Goal: Information Seeking & Learning: Check status

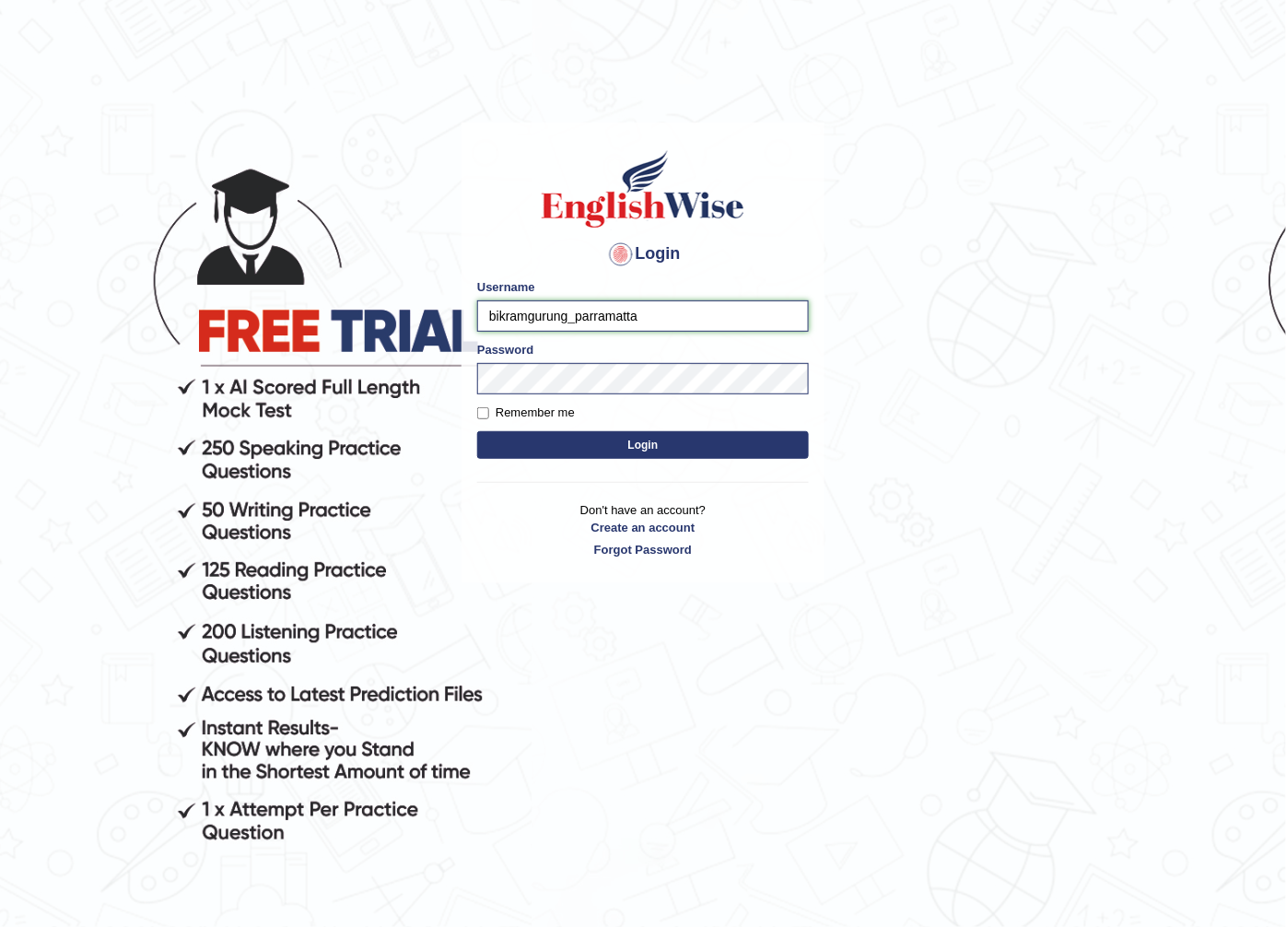
drag, startPoint x: 566, startPoint y: 317, endPoint x: 158, endPoint y: 284, distance: 408.6
click at [159, 284] on body "Login Please fix the following errors: Username bikramgurung_parramatta Passwor…" at bounding box center [643, 528] width 1286 height 927
type input "maratais_parramatta"
click at [477, 431] on button "Login" at bounding box center [643, 445] width 332 height 28
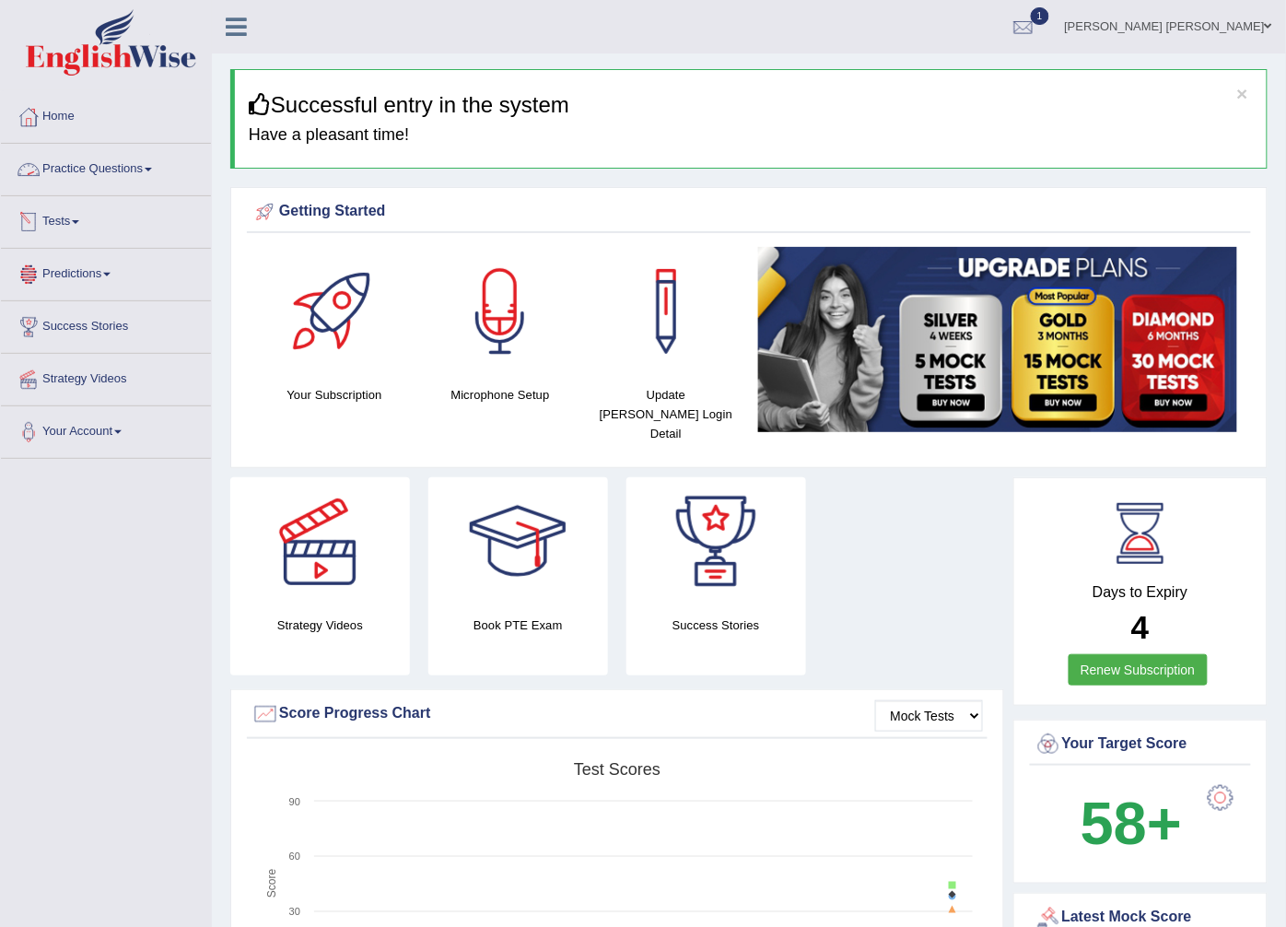
click at [105, 223] on link "Tests" at bounding box center [106, 219] width 210 height 46
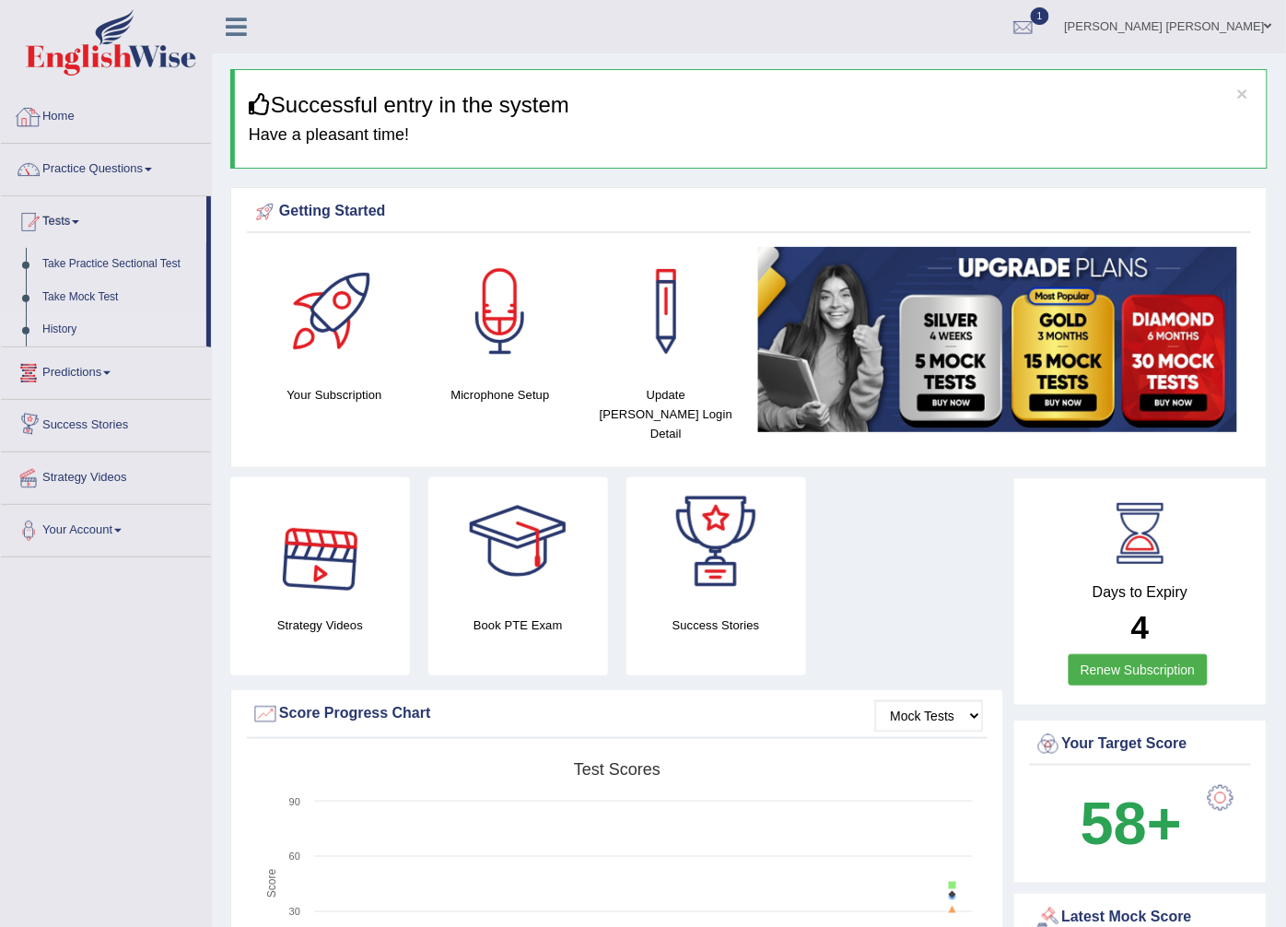
click at [42, 320] on link "History" at bounding box center [120, 329] width 172 height 33
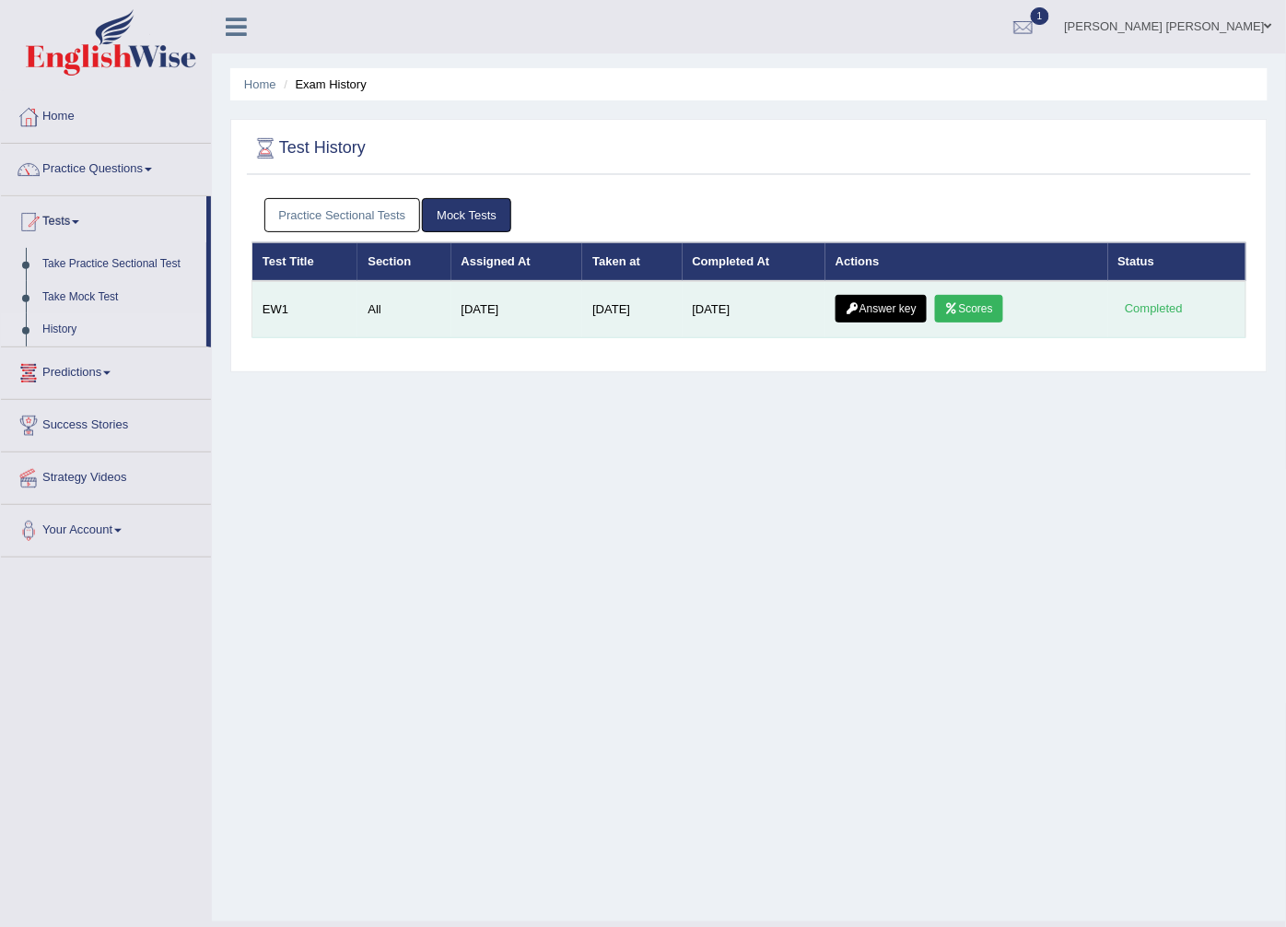
click at [674, 318] on td "[DATE]" at bounding box center [632, 309] width 100 height 57
click at [974, 311] on link "Scores" at bounding box center [969, 309] width 68 height 28
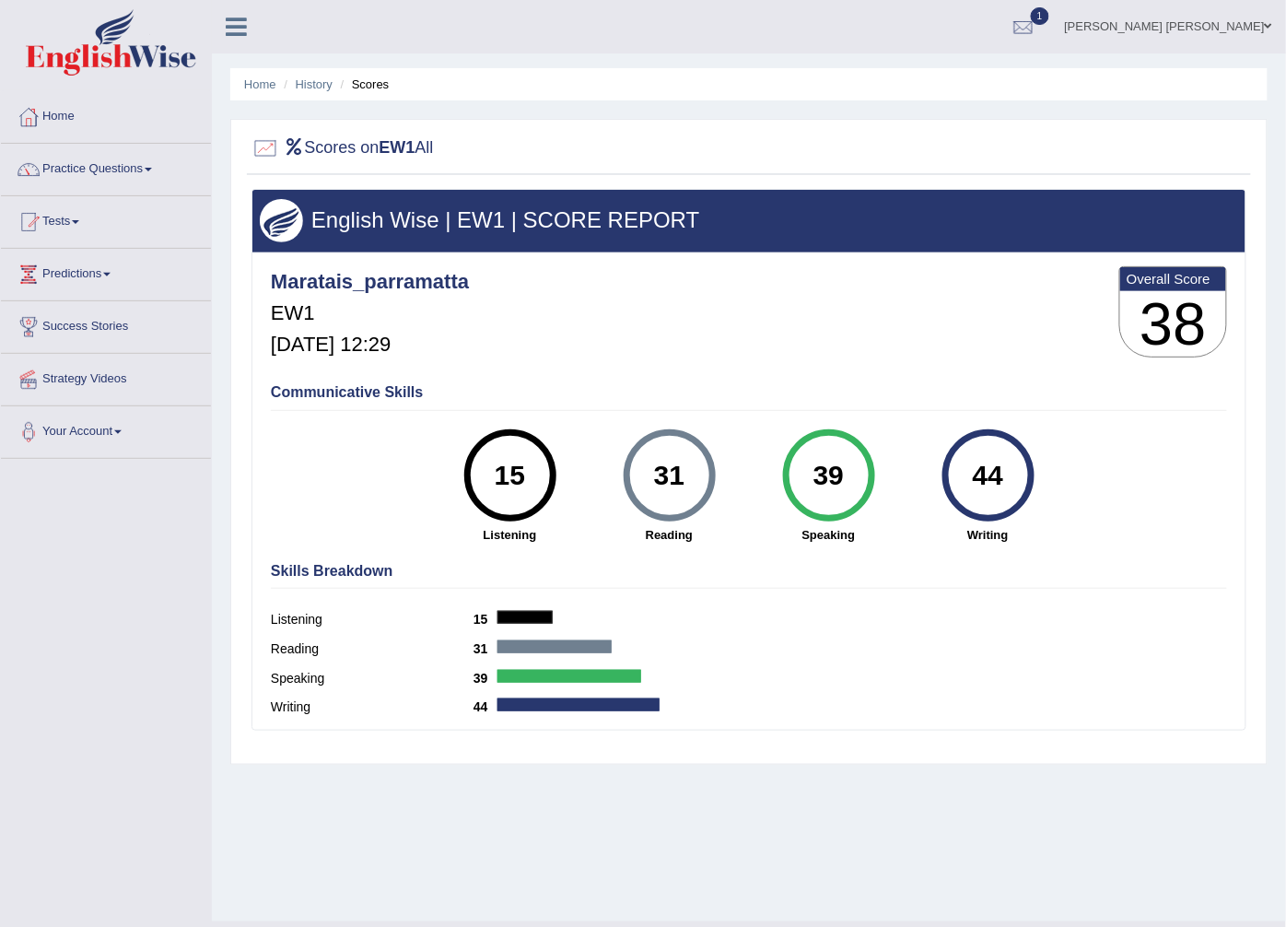
click at [869, 731] on div "English Wise | EW1 | SCORE REPORT Maratais_parramatta EW1 Oct 5, 2025, 12:29 Ov…" at bounding box center [749, 472] width 1004 height 566
click at [66, 104] on link "Home" at bounding box center [106, 114] width 210 height 46
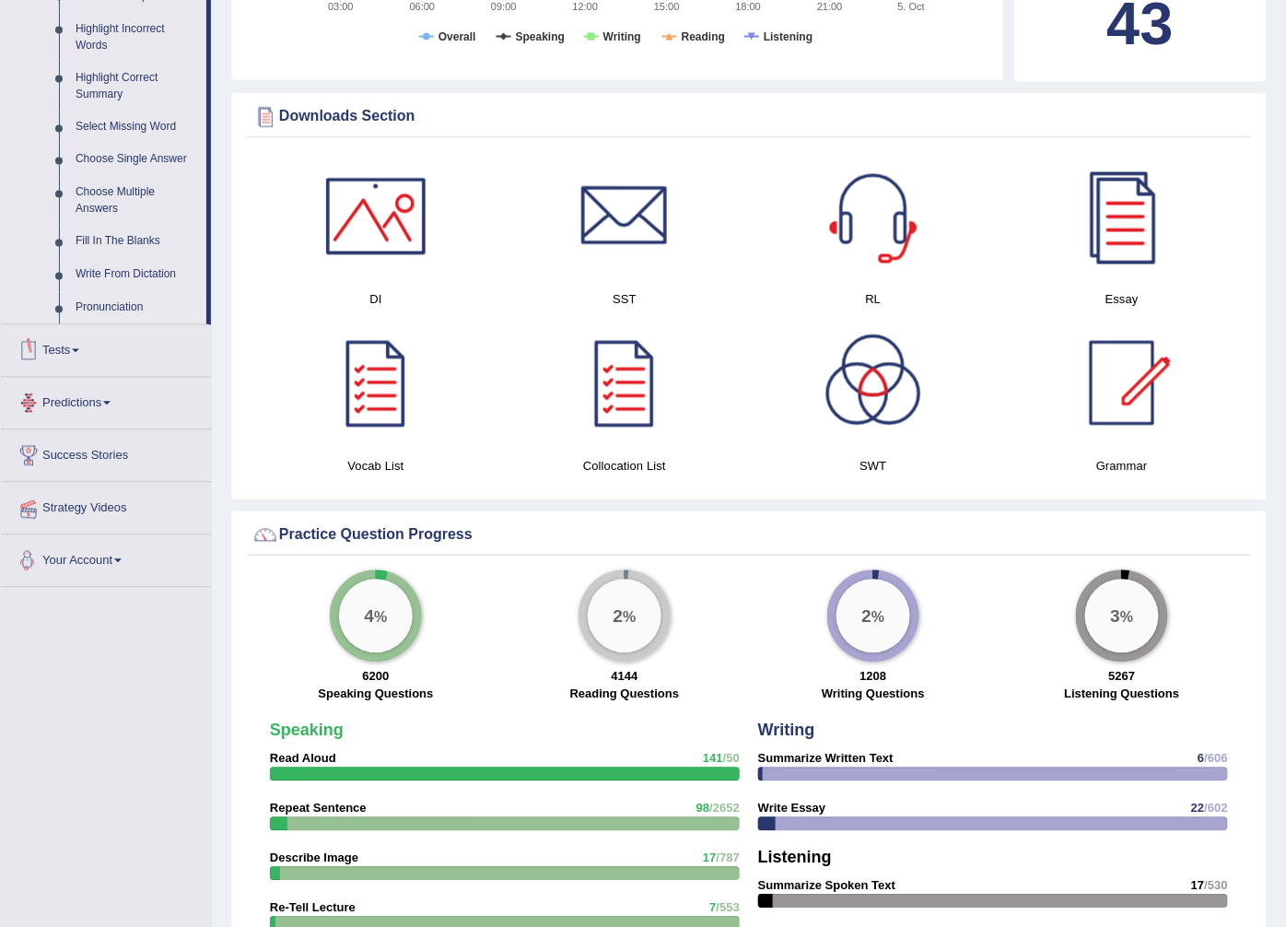
scroll to position [818, 0]
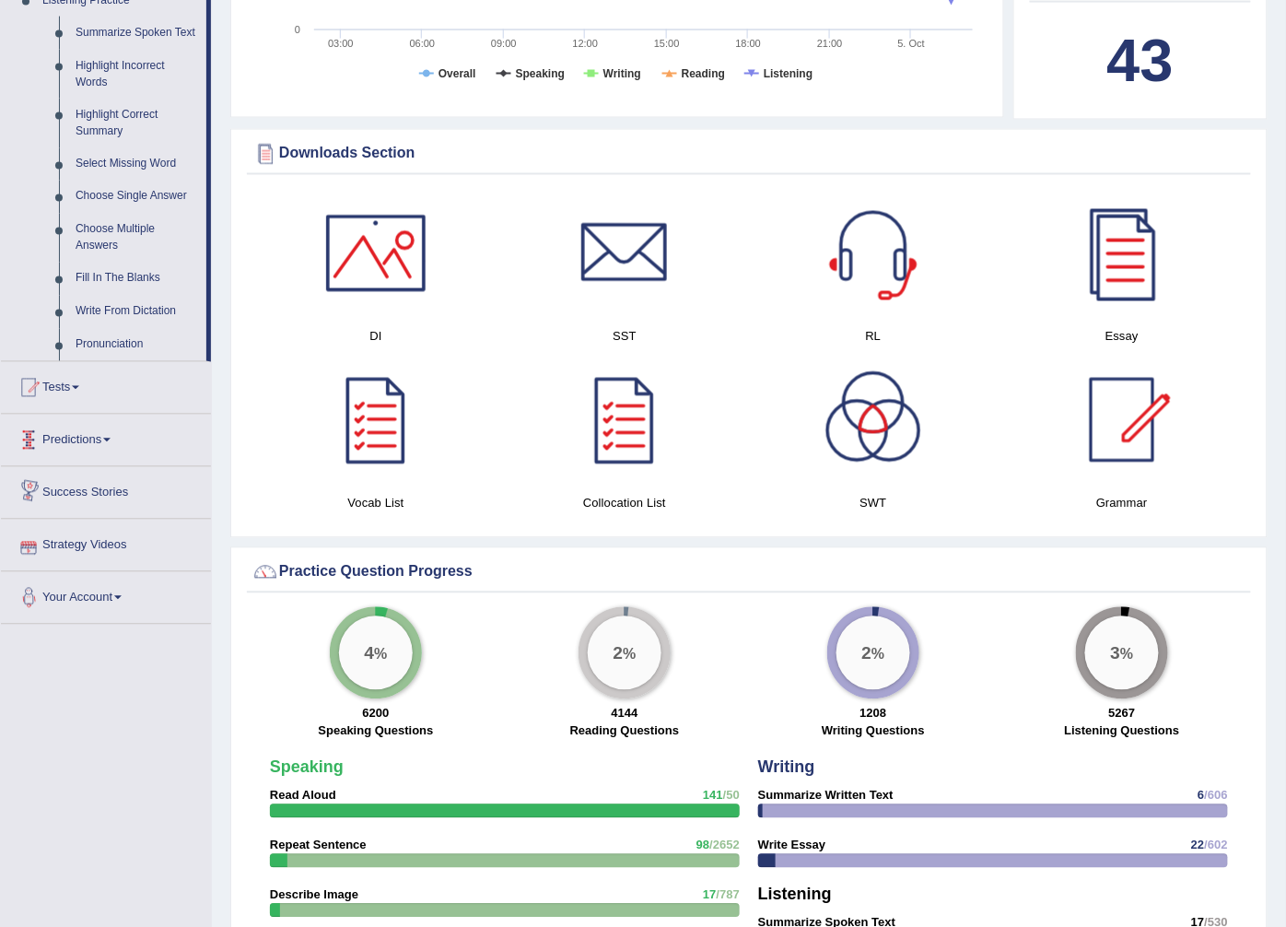
click at [107, 429] on link "Predictions" at bounding box center [106, 438] width 210 height 46
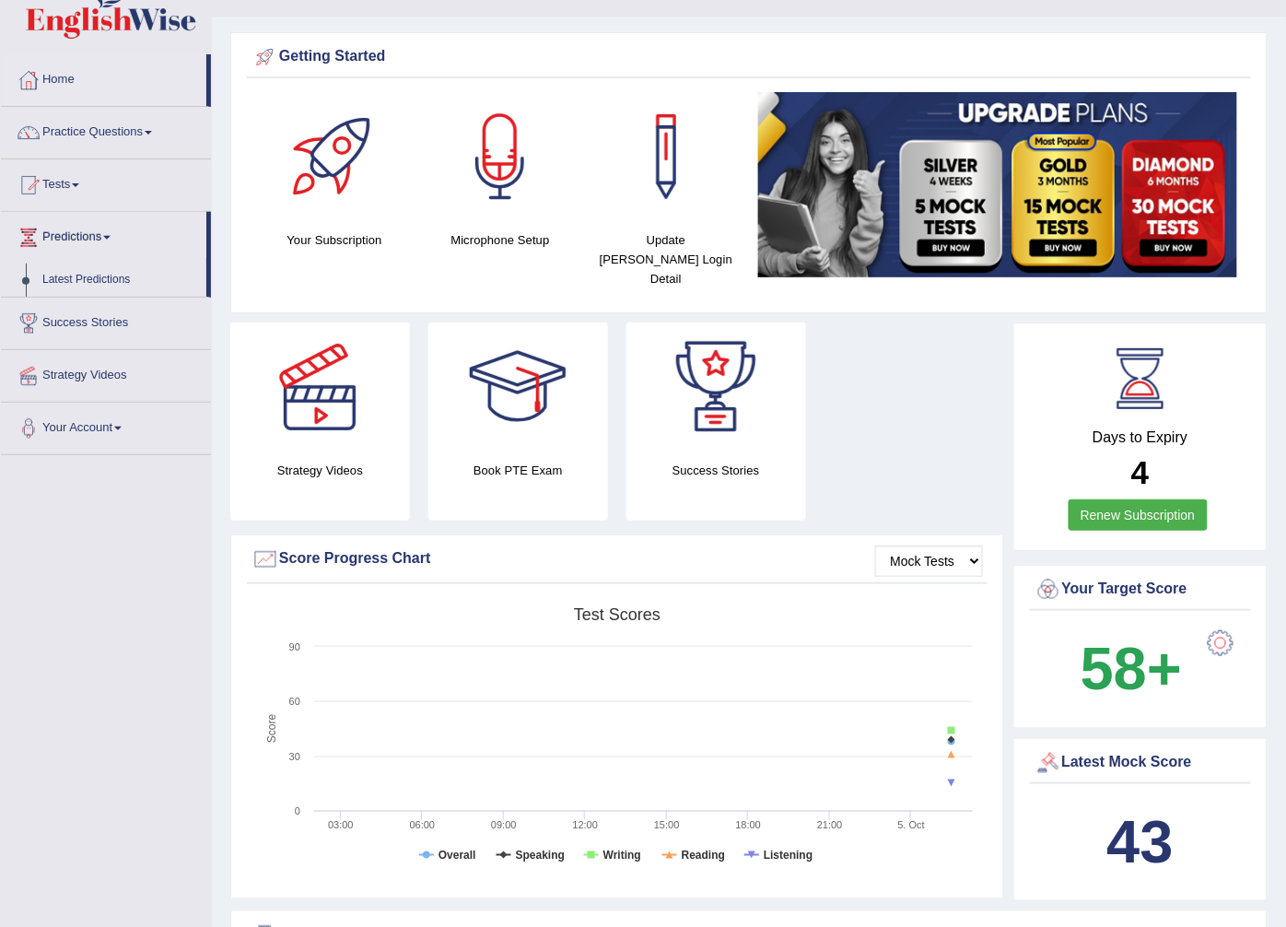
scroll to position [29, 0]
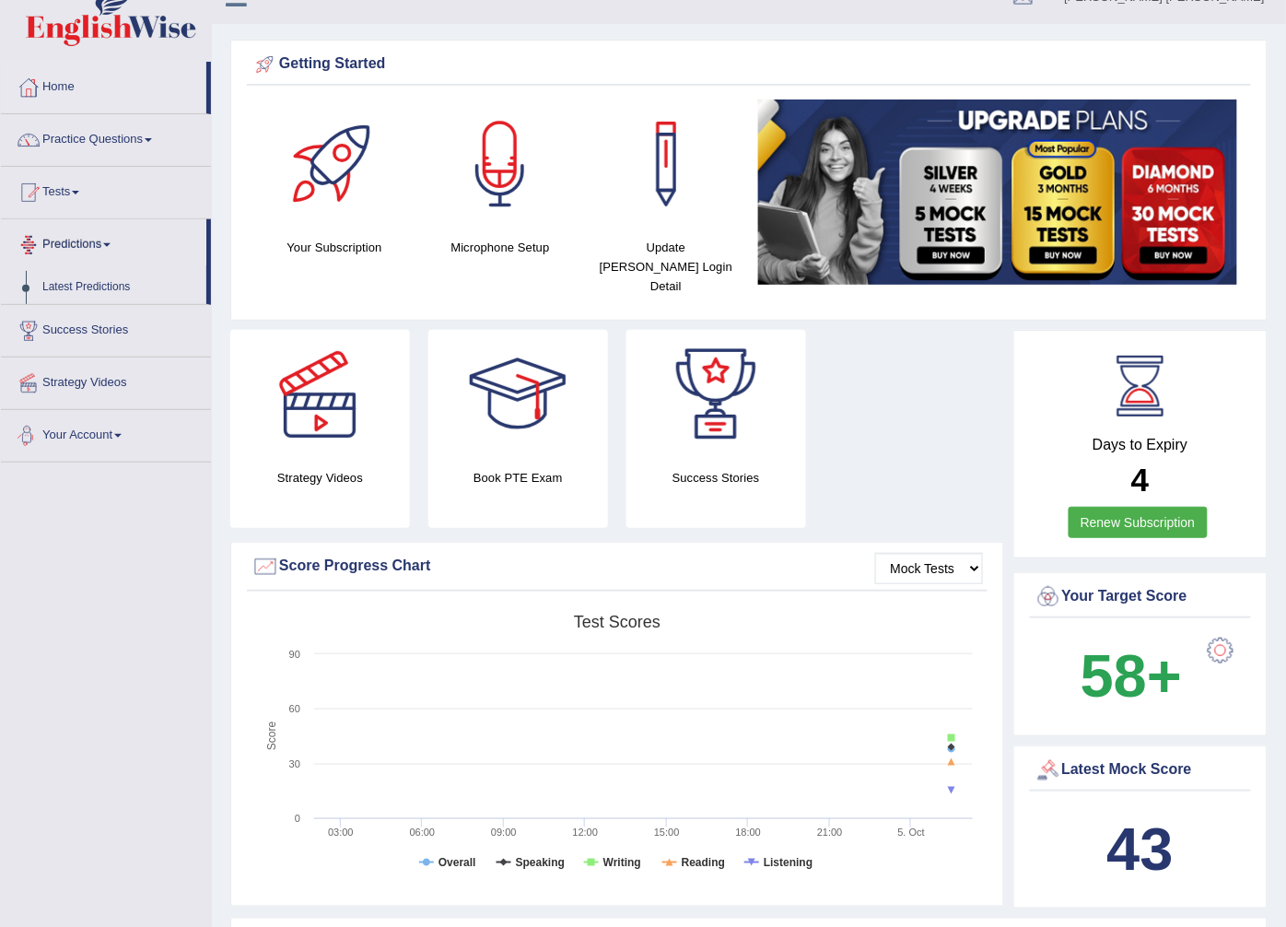
click at [123, 247] on link "Predictions" at bounding box center [103, 242] width 205 height 46
click at [123, 247] on link "Predictions" at bounding box center [106, 242] width 210 height 46
click at [70, 179] on link "Tests" at bounding box center [106, 190] width 210 height 46
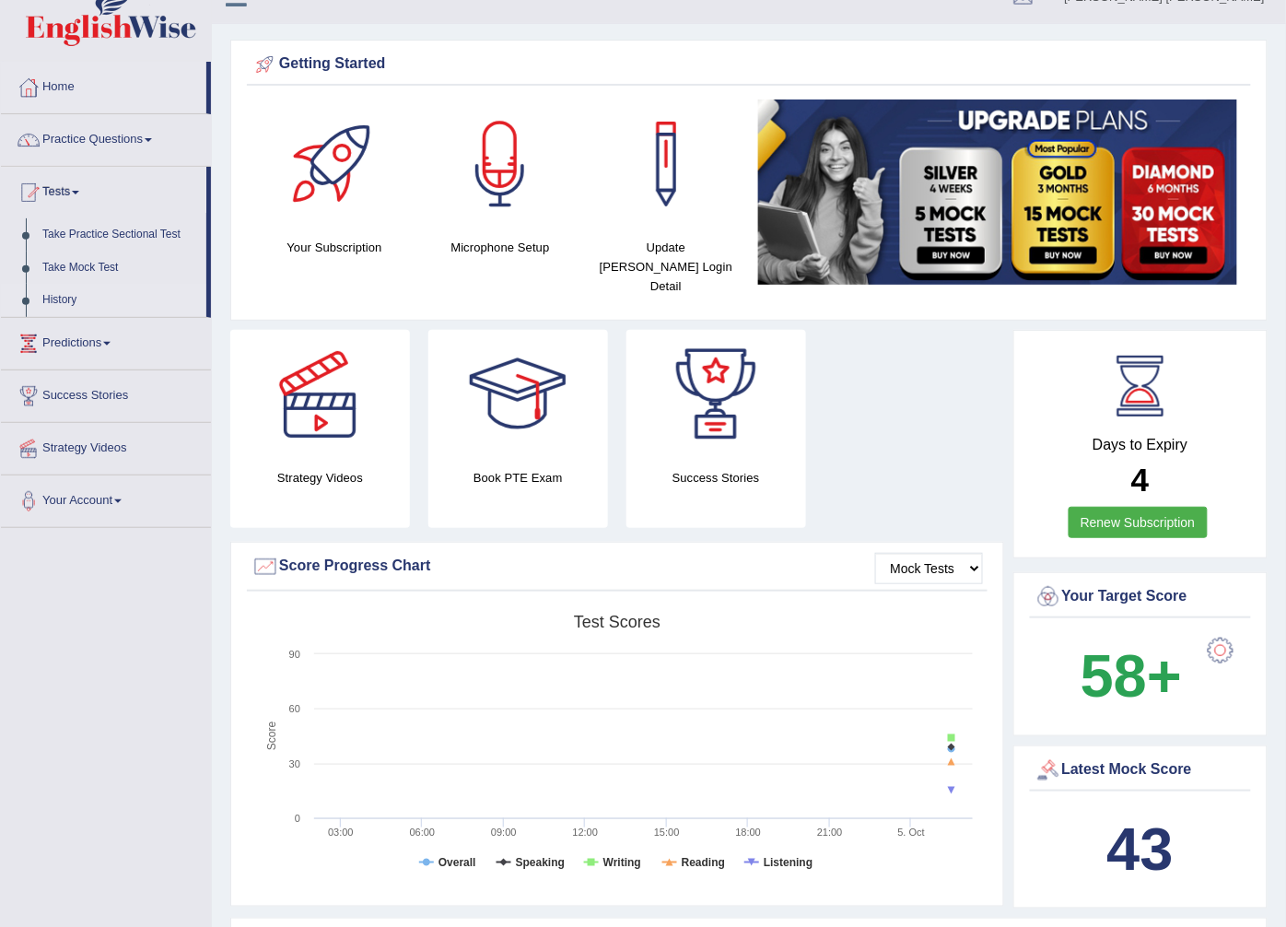
click at [65, 288] on link "History" at bounding box center [120, 300] width 172 height 33
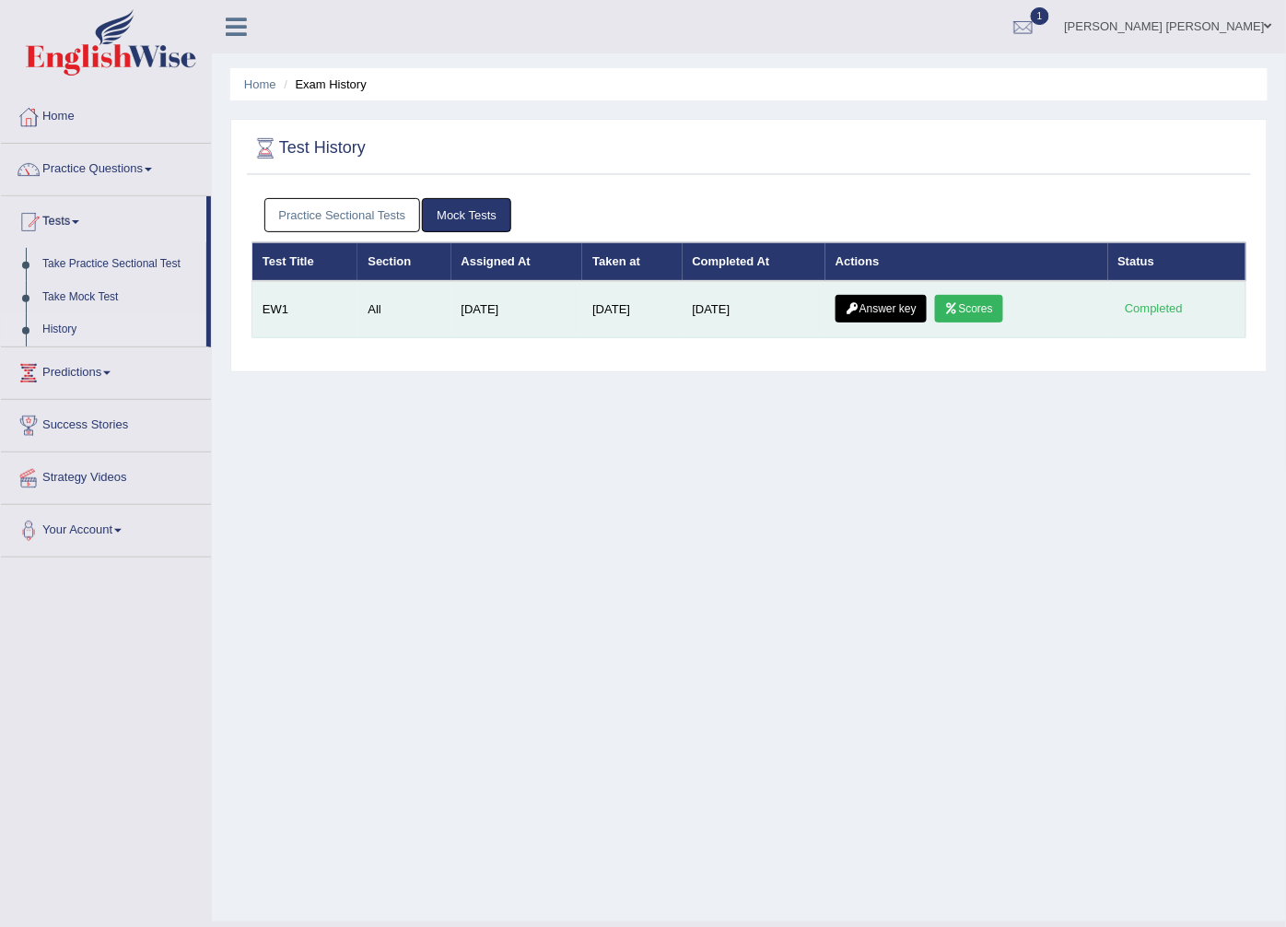
click at [970, 300] on link "Scores" at bounding box center [969, 309] width 68 height 28
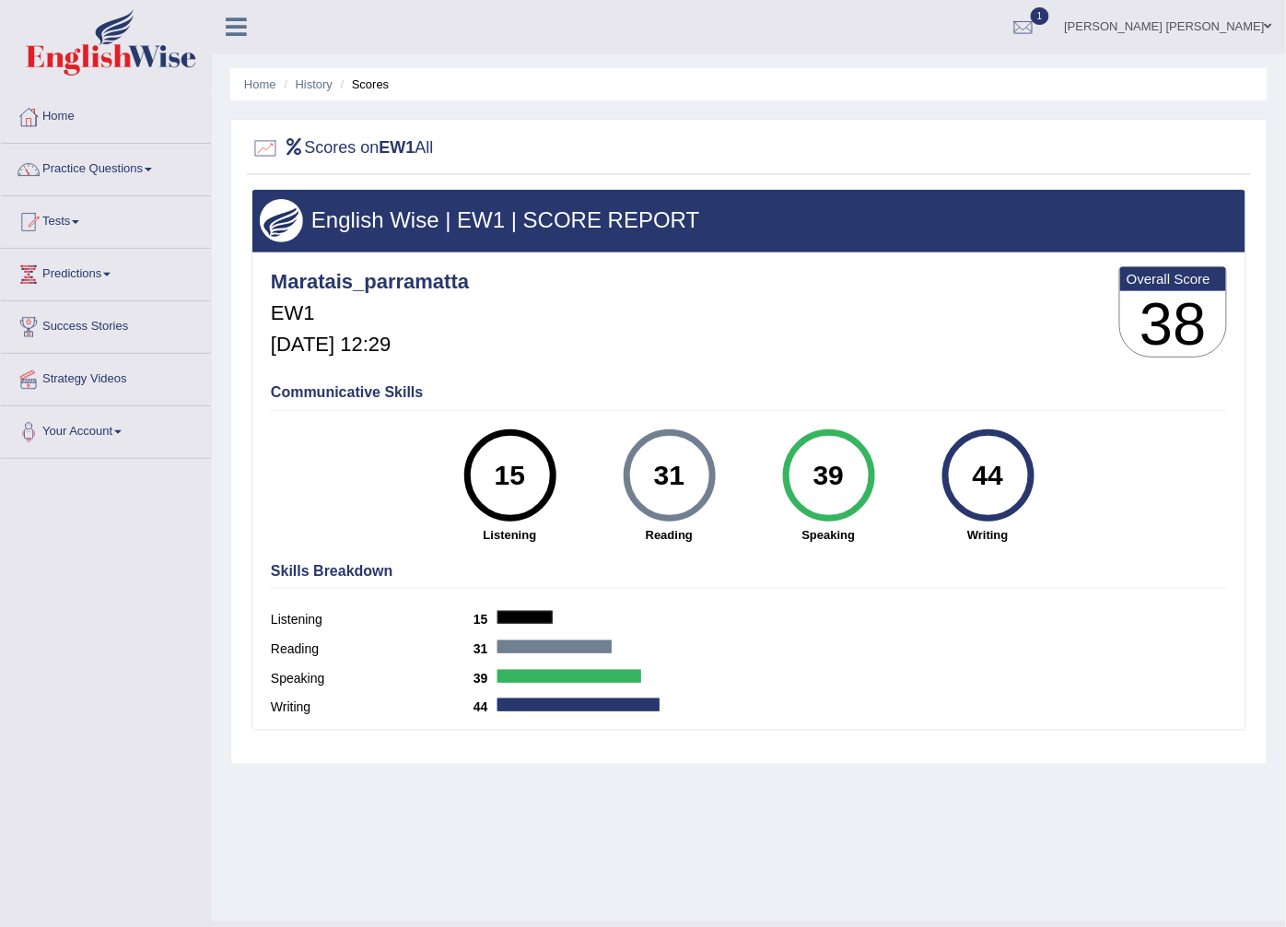
click at [667, 307] on div "Maratais_parramatta EW1 Oct 5, 2025, 12:29 Overall Score 38" at bounding box center [749, 317] width 966 height 110
click at [308, 394] on h4 "Communicative Skills" at bounding box center [749, 392] width 956 height 17
click at [339, 387] on h4 "Communicative Skills" at bounding box center [749, 392] width 956 height 17
click at [381, 637] on div "Reading 31" at bounding box center [749, 651] width 956 height 29
click at [474, 485] on div "15" at bounding box center [510, 475] width 92 height 92
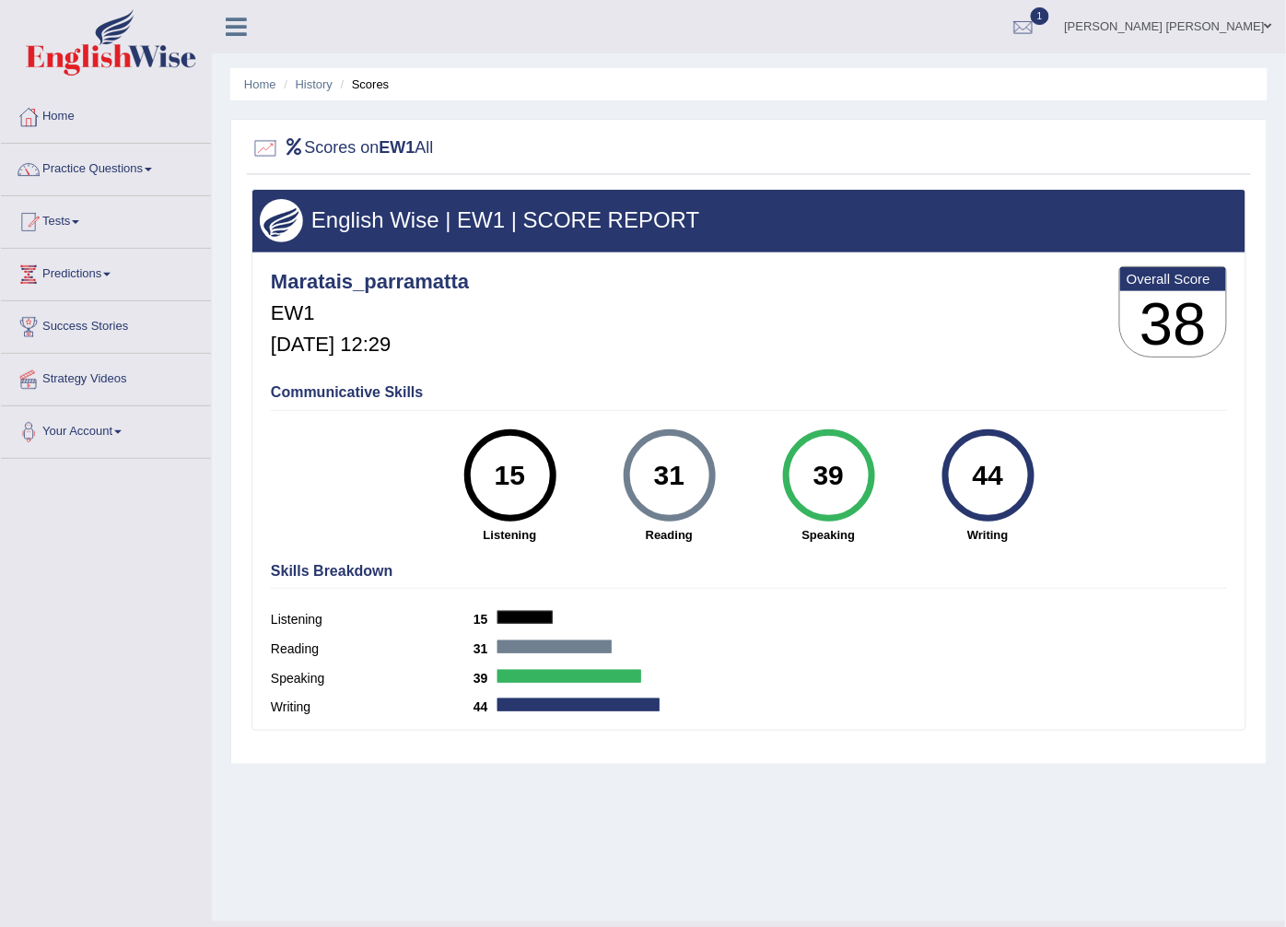
drag, startPoint x: 279, startPoint y: 593, endPoint x: 301, endPoint y: 553, distance: 46.2
click at [282, 586] on div "Skills Breakdown Listening 15 Reading 31 Speaking 39 Writing 44" at bounding box center [749, 642] width 966 height 176
click at [301, 554] on div "Skills Breakdown Listening 15 Reading 31 Speaking 39 Writing 44" at bounding box center [749, 642] width 966 height 176
click at [909, 481] on div "44 Writing" at bounding box center [988, 486] width 159 height 114
click at [1024, 449] on div "44" at bounding box center [989, 475] width 92 height 92
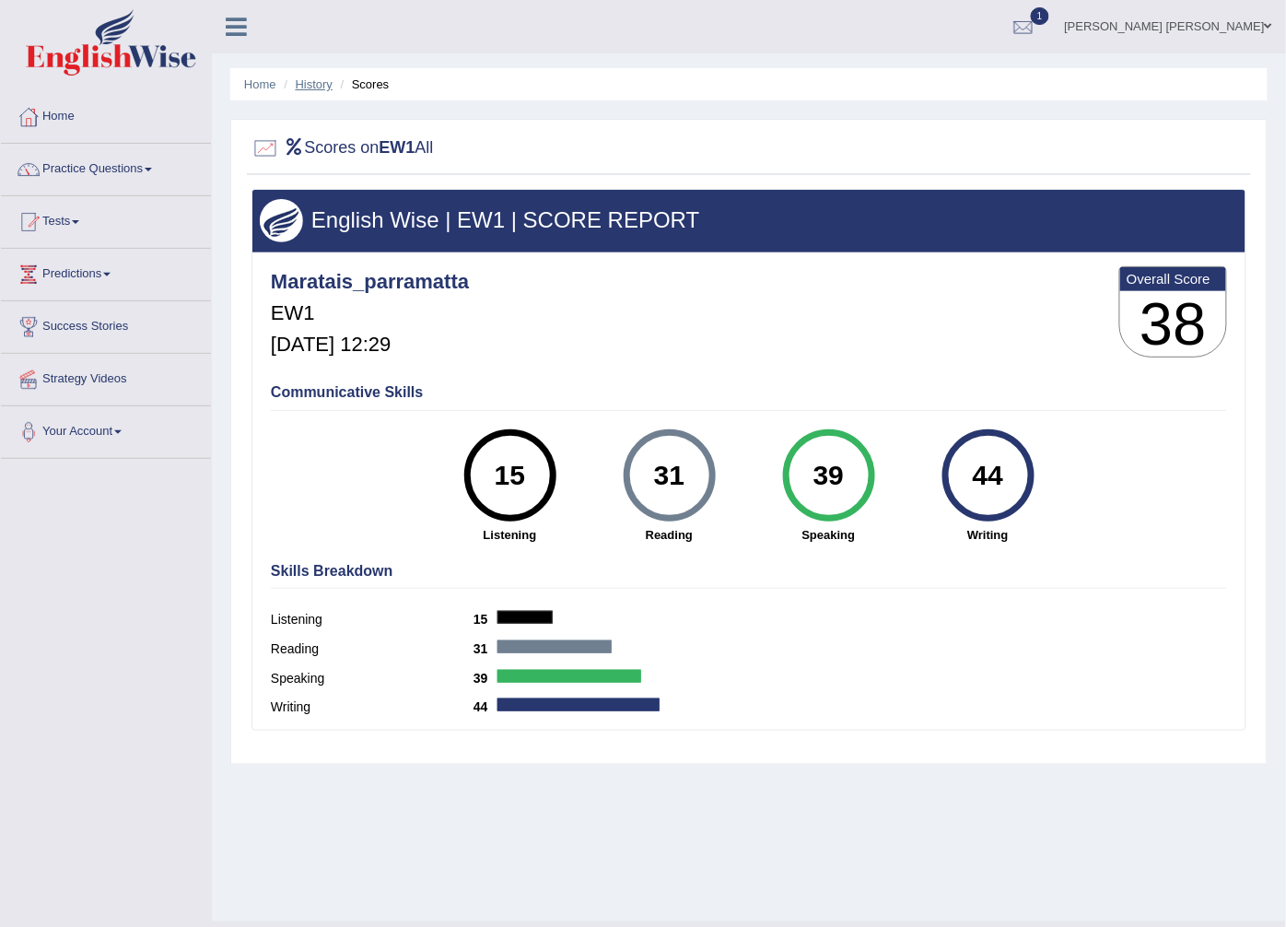
click at [302, 77] on link "History" at bounding box center [314, 84] width 37 height 14
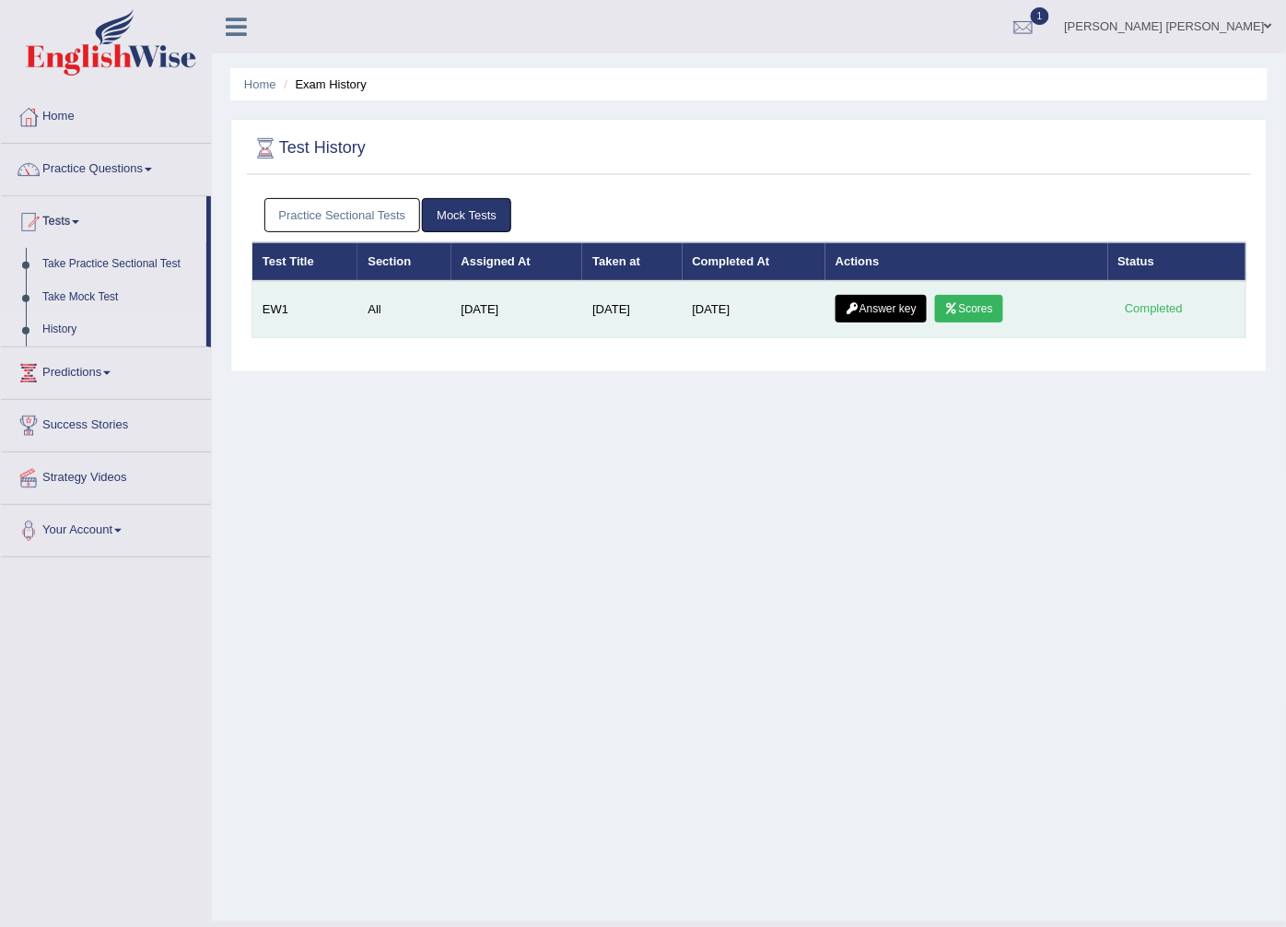
click at [897, 310] on link "Answer key" at bounding box center [881, 309] width 91 height 28
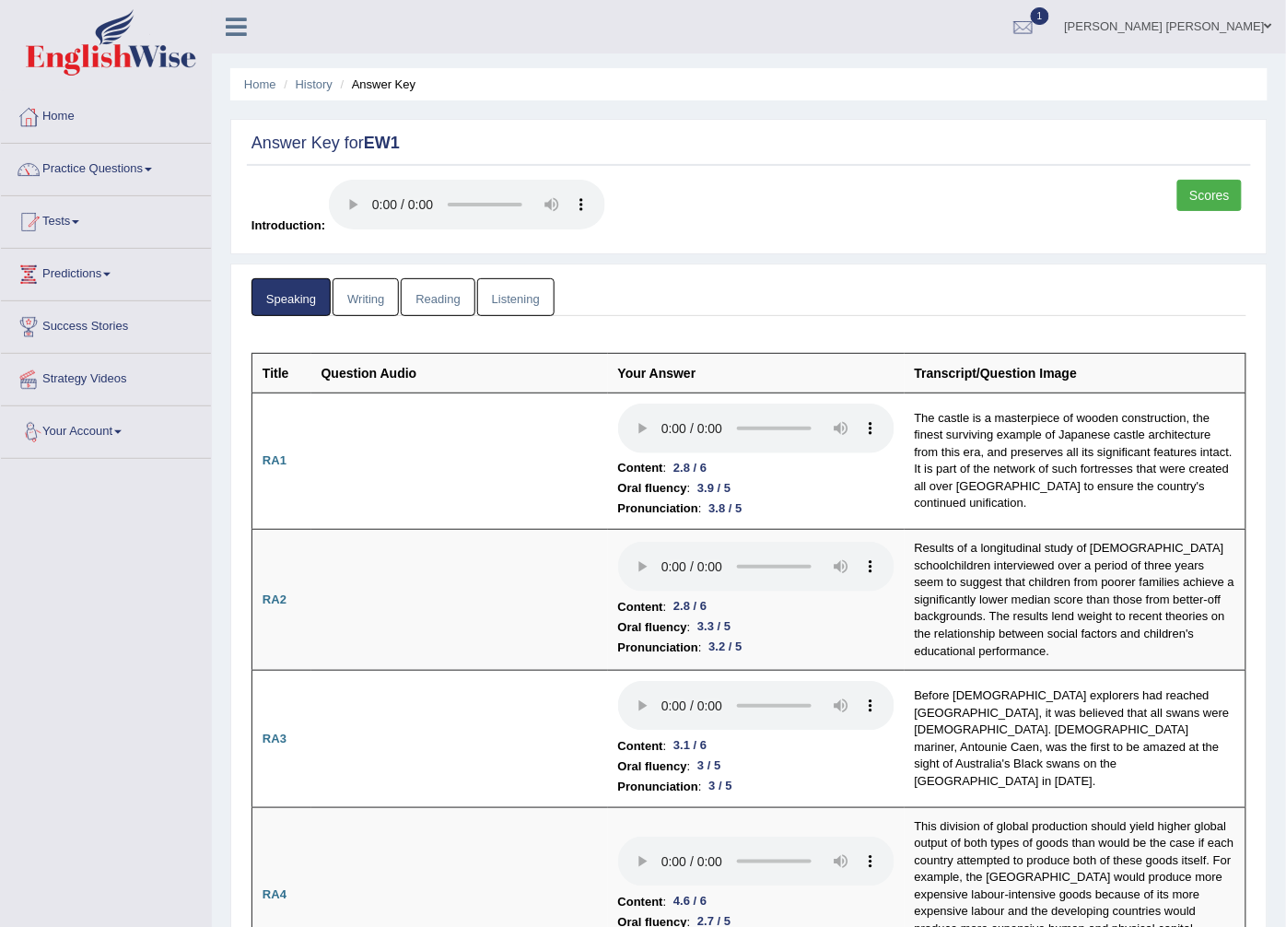
click at [526, 297] on link "Listening" at bounding box center [515, 297] width 77 height 38
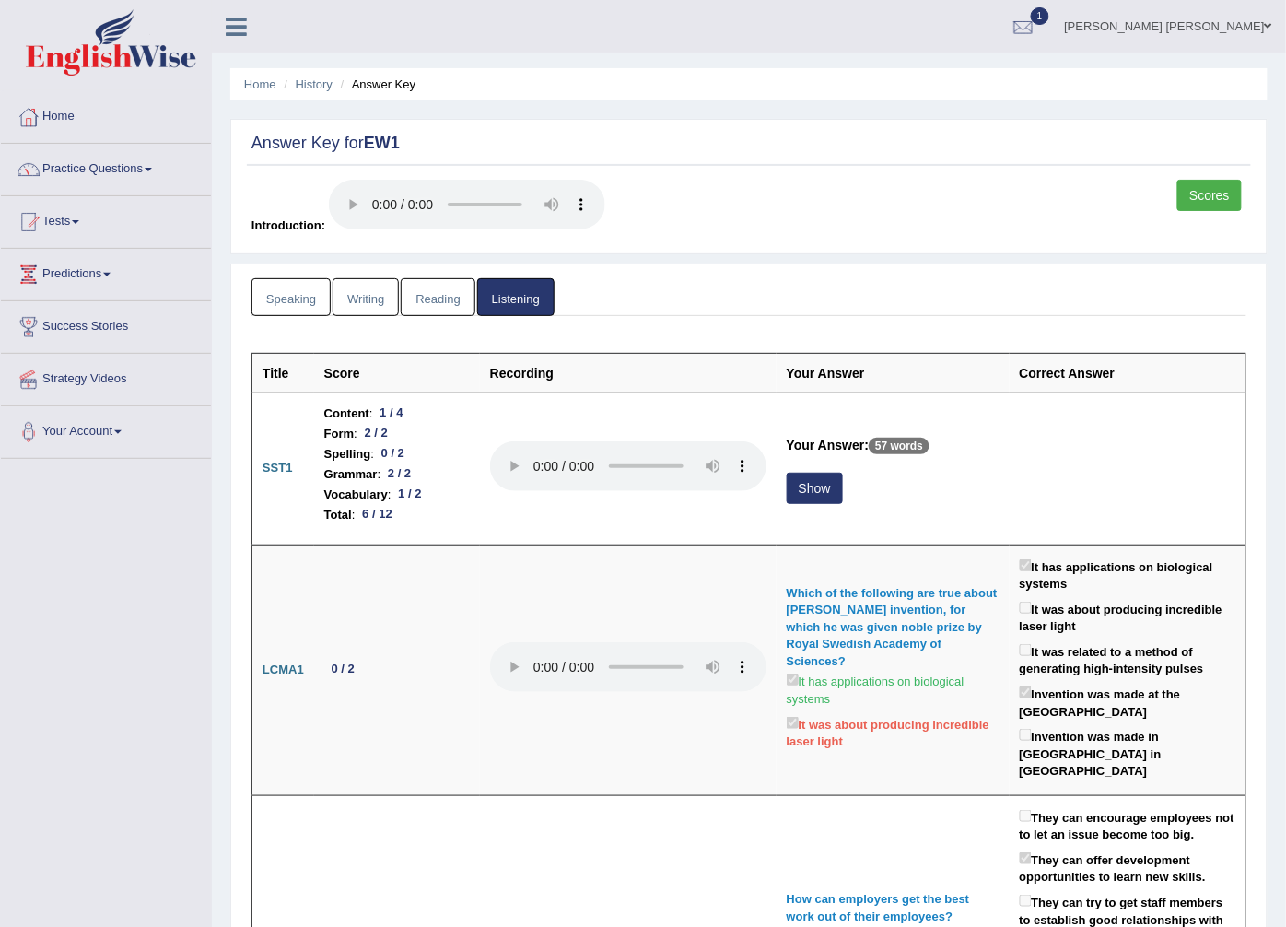
click at [434, 287] on link "Reading" at bounding box center [438, 297] width 74 height 38
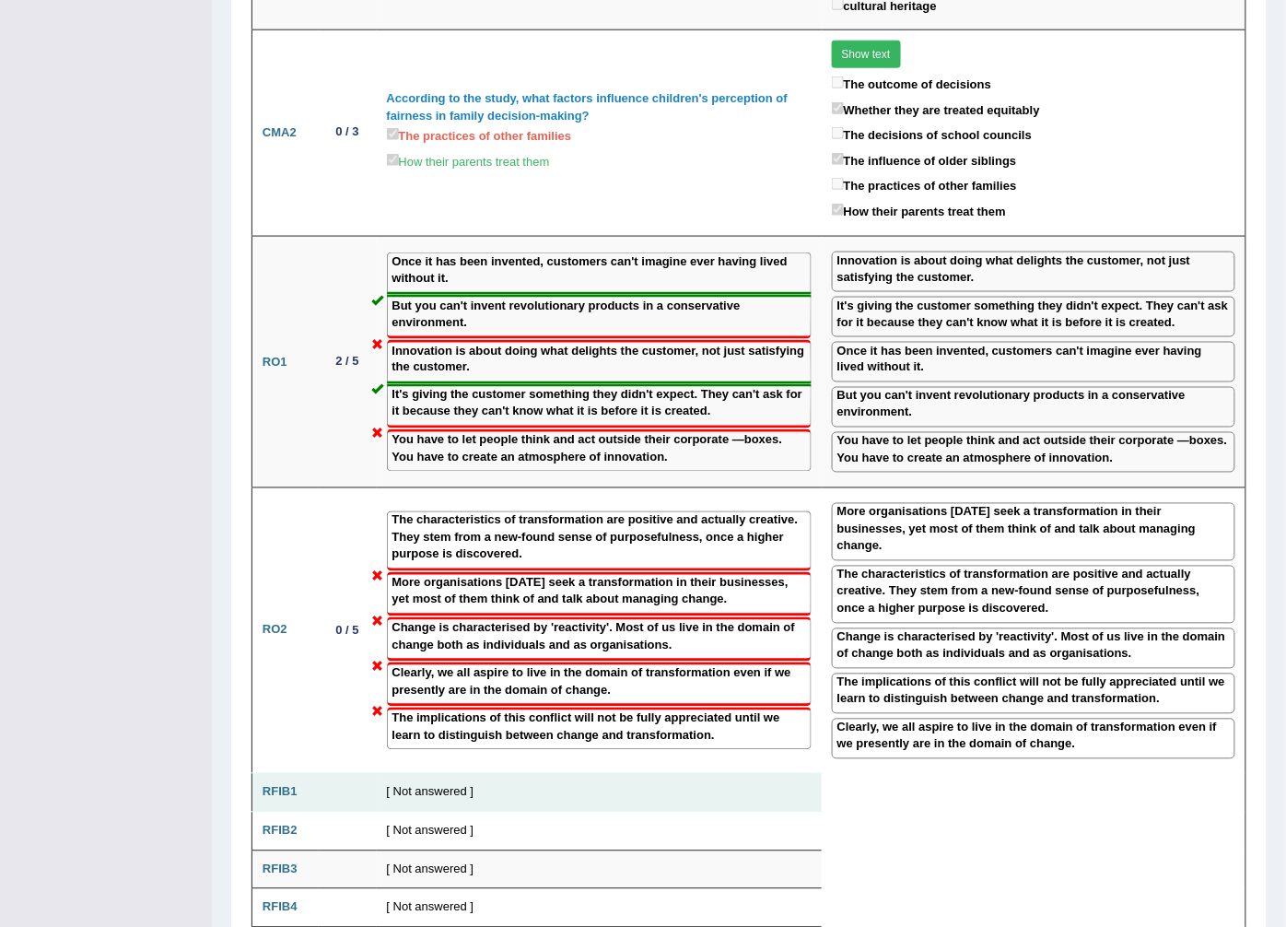
scroll to position [2523, 0]
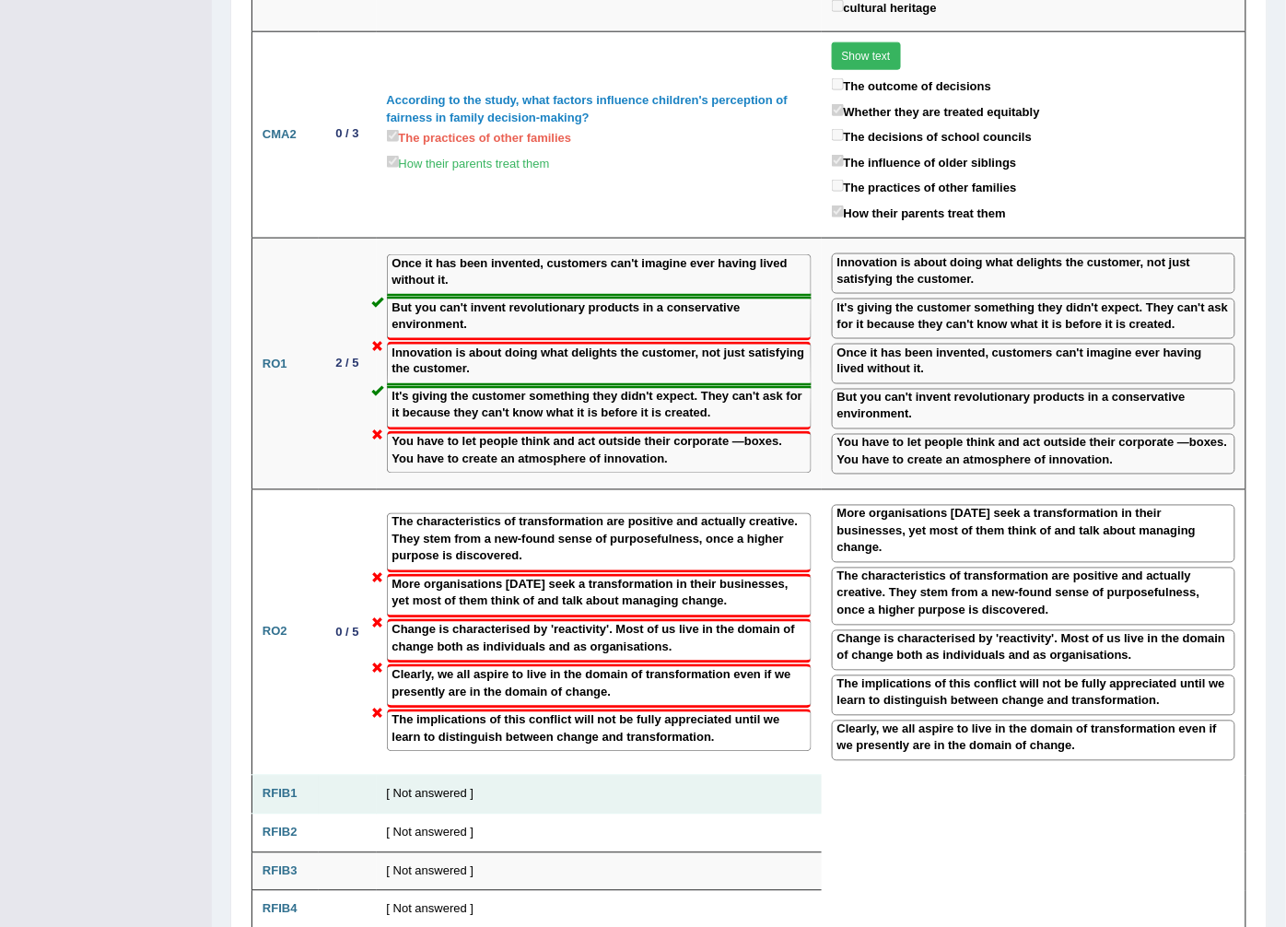
click at [400, 776] on td "[ Not answered ]" at bounding box center [599, 795] width 445 height 39
click at [359, 776] on td at bounding box center [348, 795] width 58 height 39
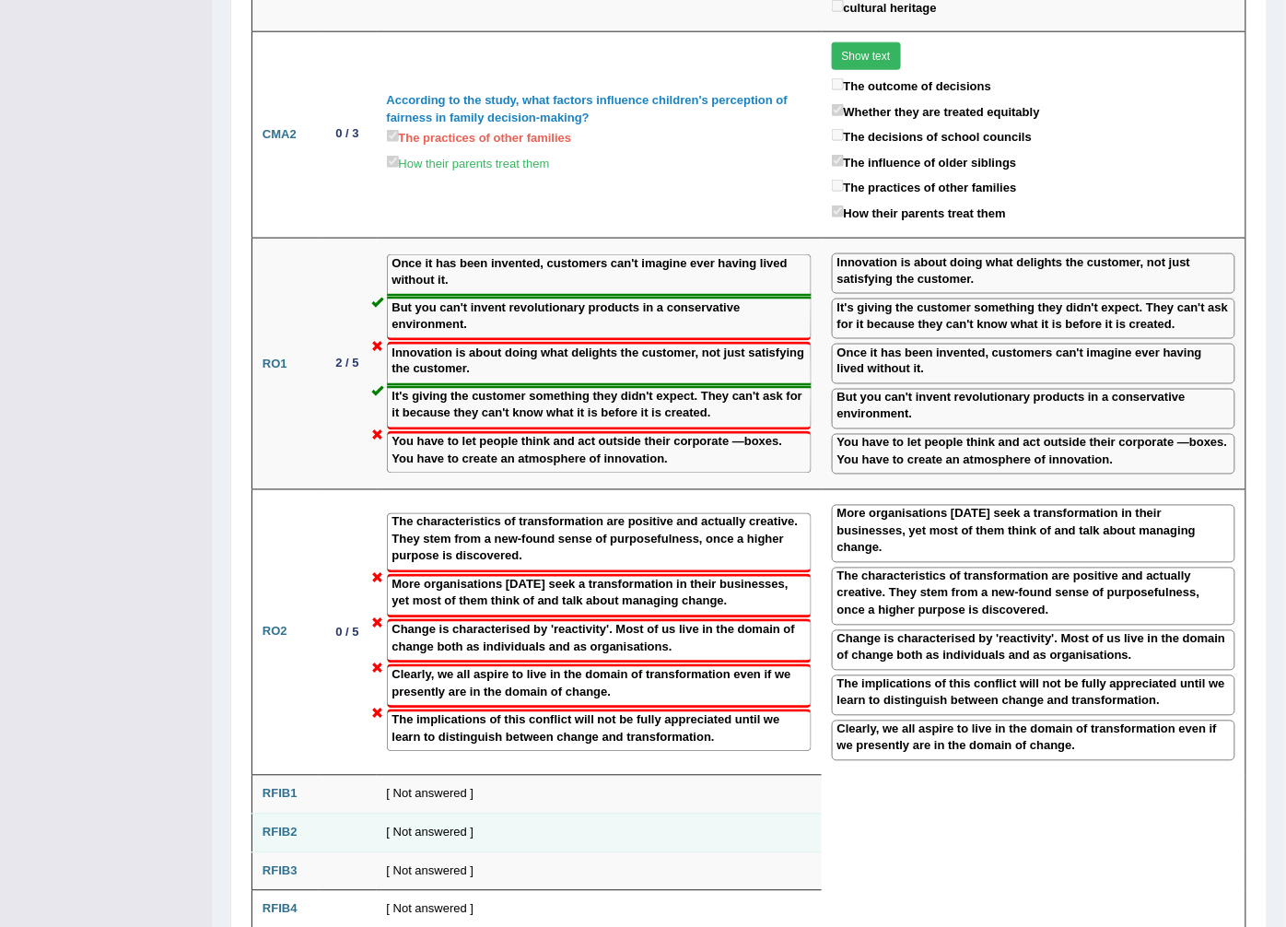
click at [360, 814] on td at bounding box center [348, 833] width 58 height 39
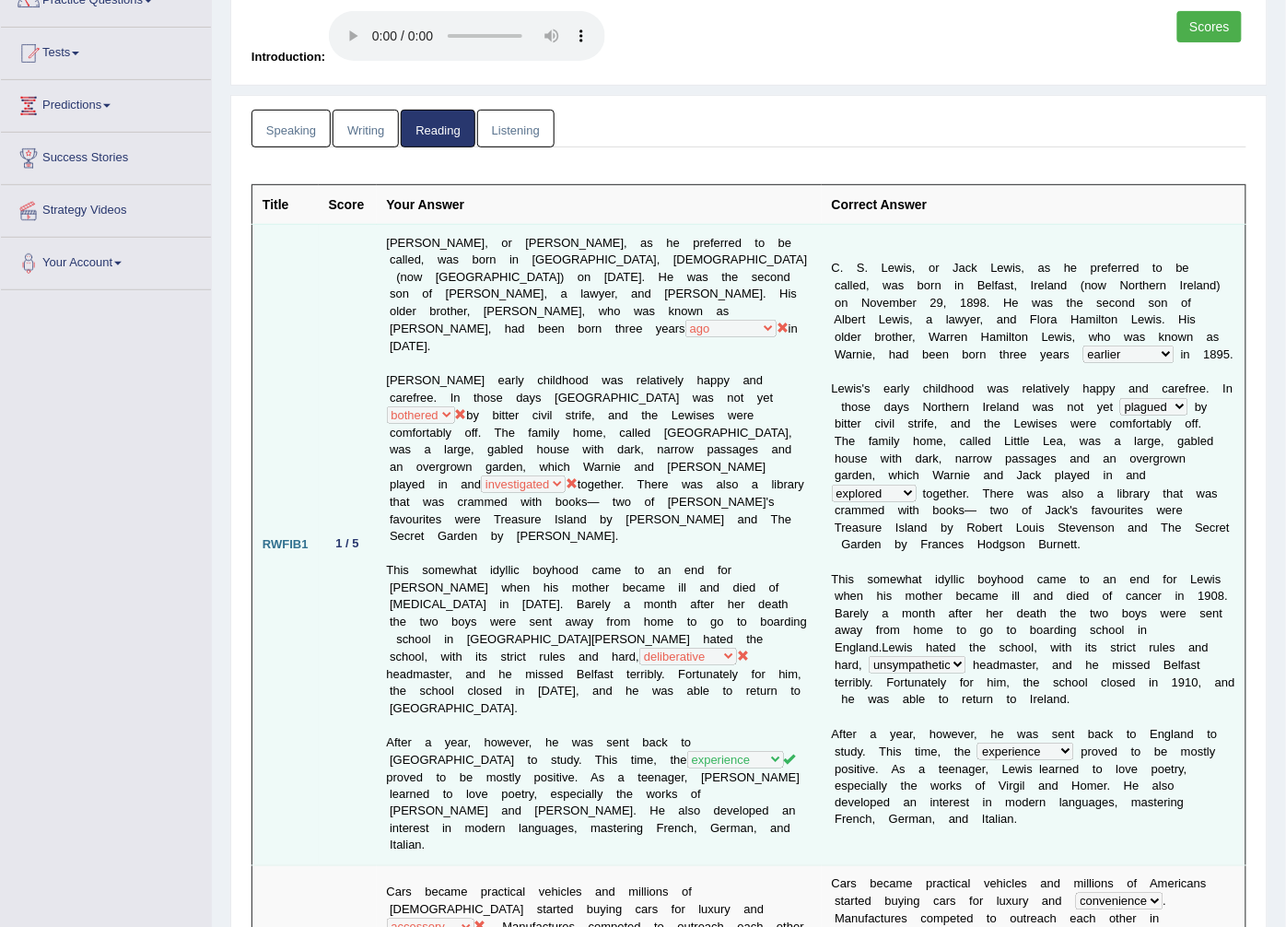
scroll to position [0, 0]
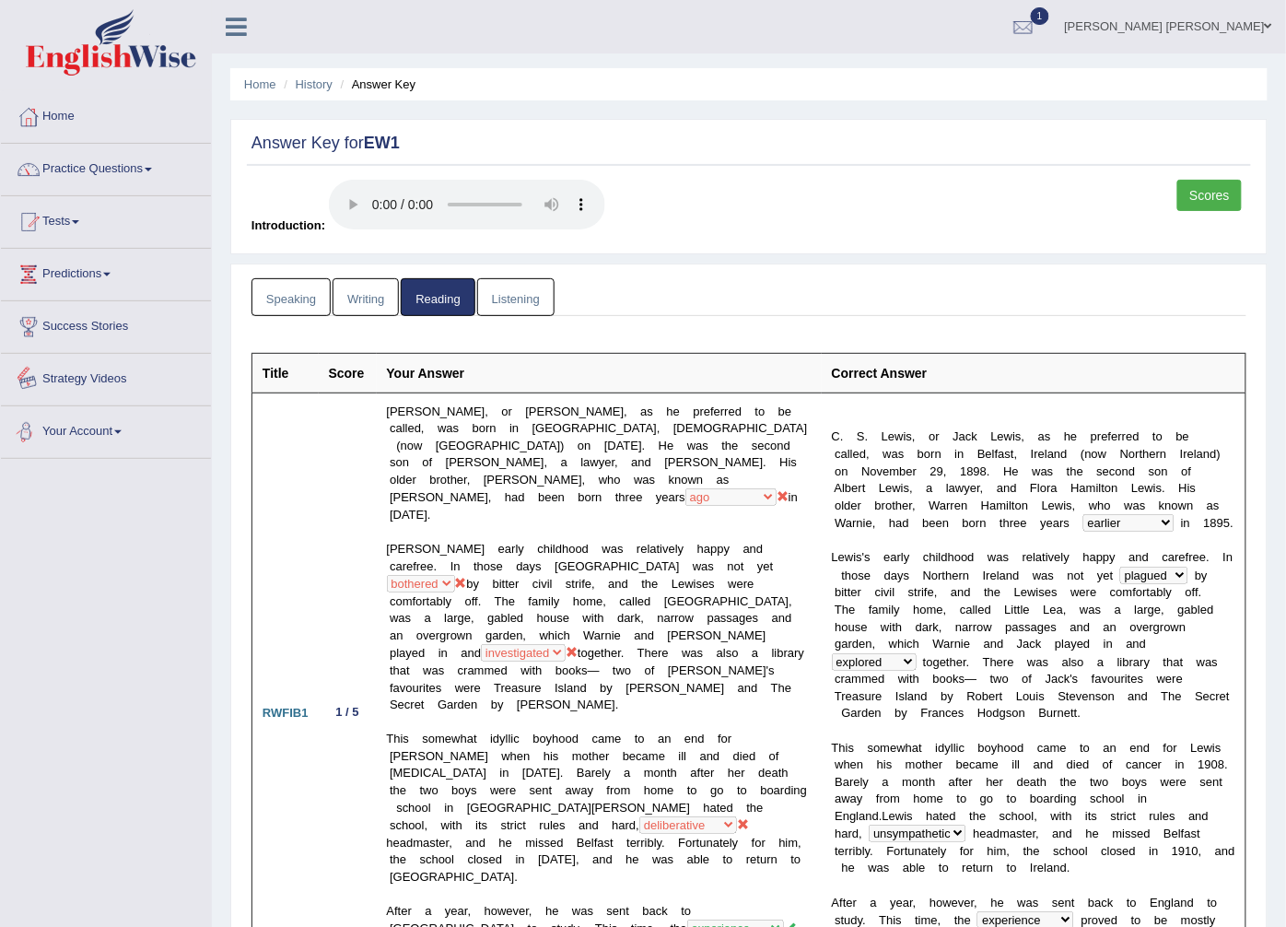
click at [362, 311] on link "Writing" at bounding box center [366, 297] width 66 height 38
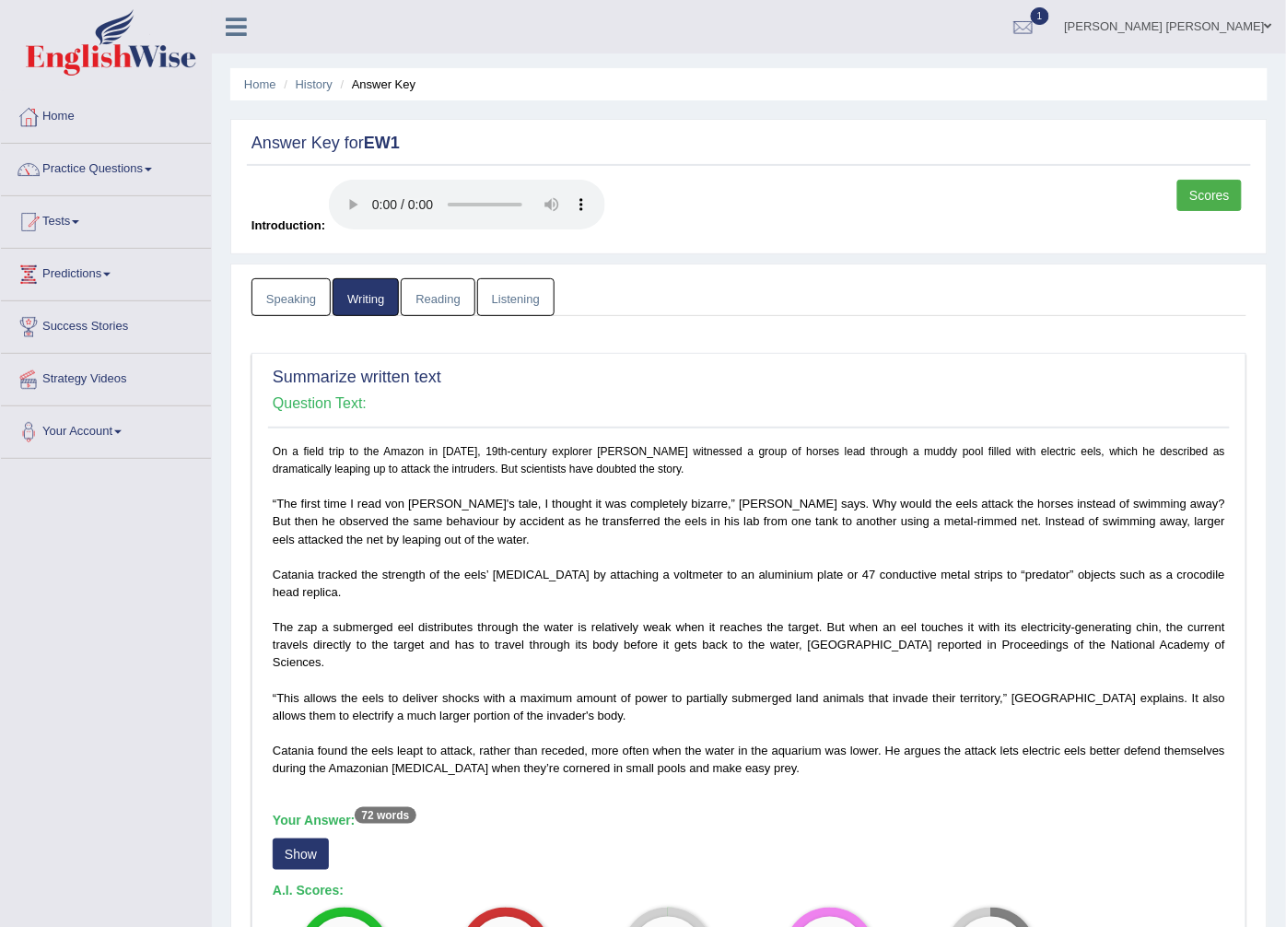
click at [287, 301] on link "Speaking" at bounding box center [291, 297] width 79 height 38
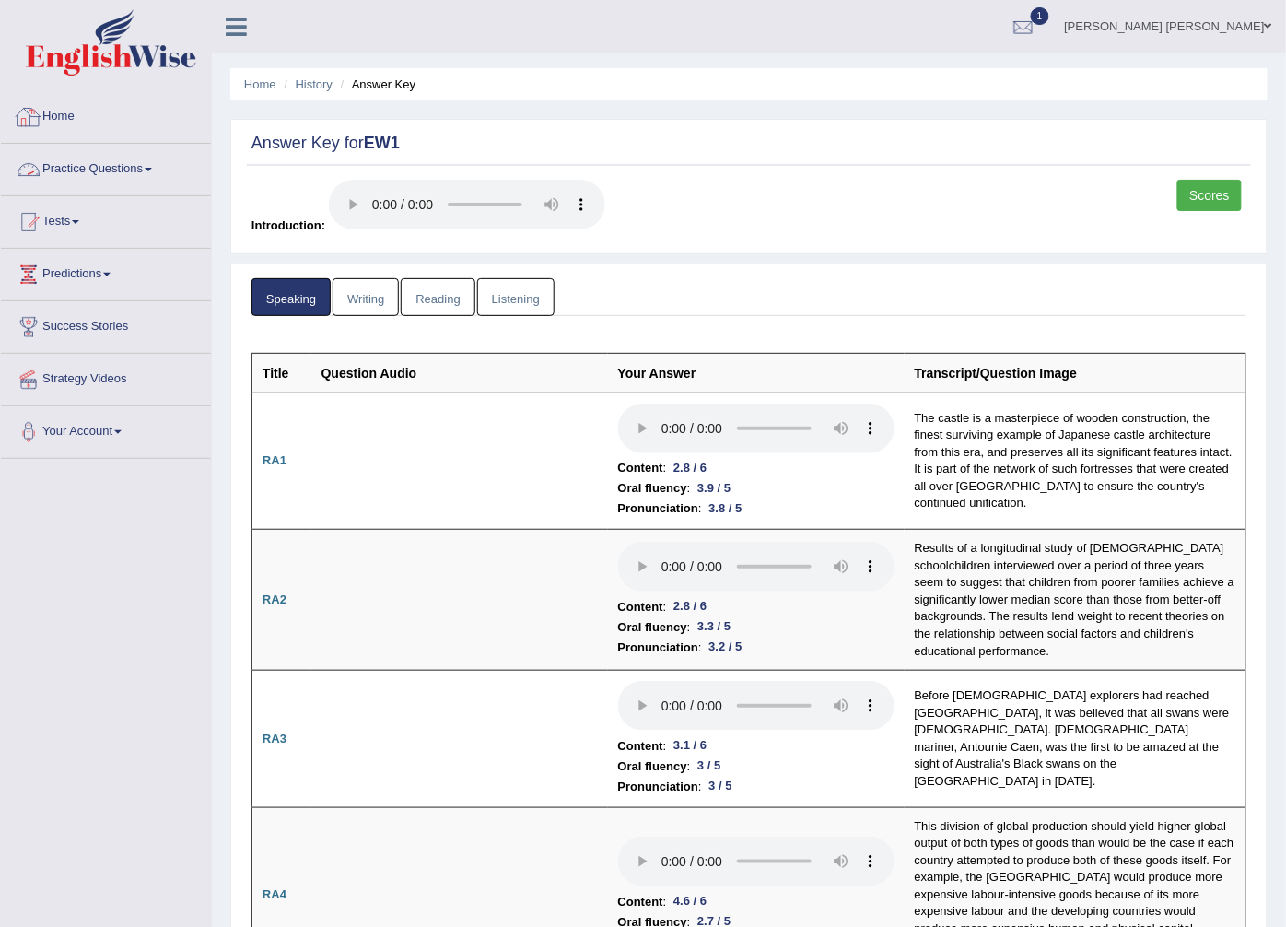
click at [74, 114] on link "Home" at bounding box center [106, 114] width 210 height 46
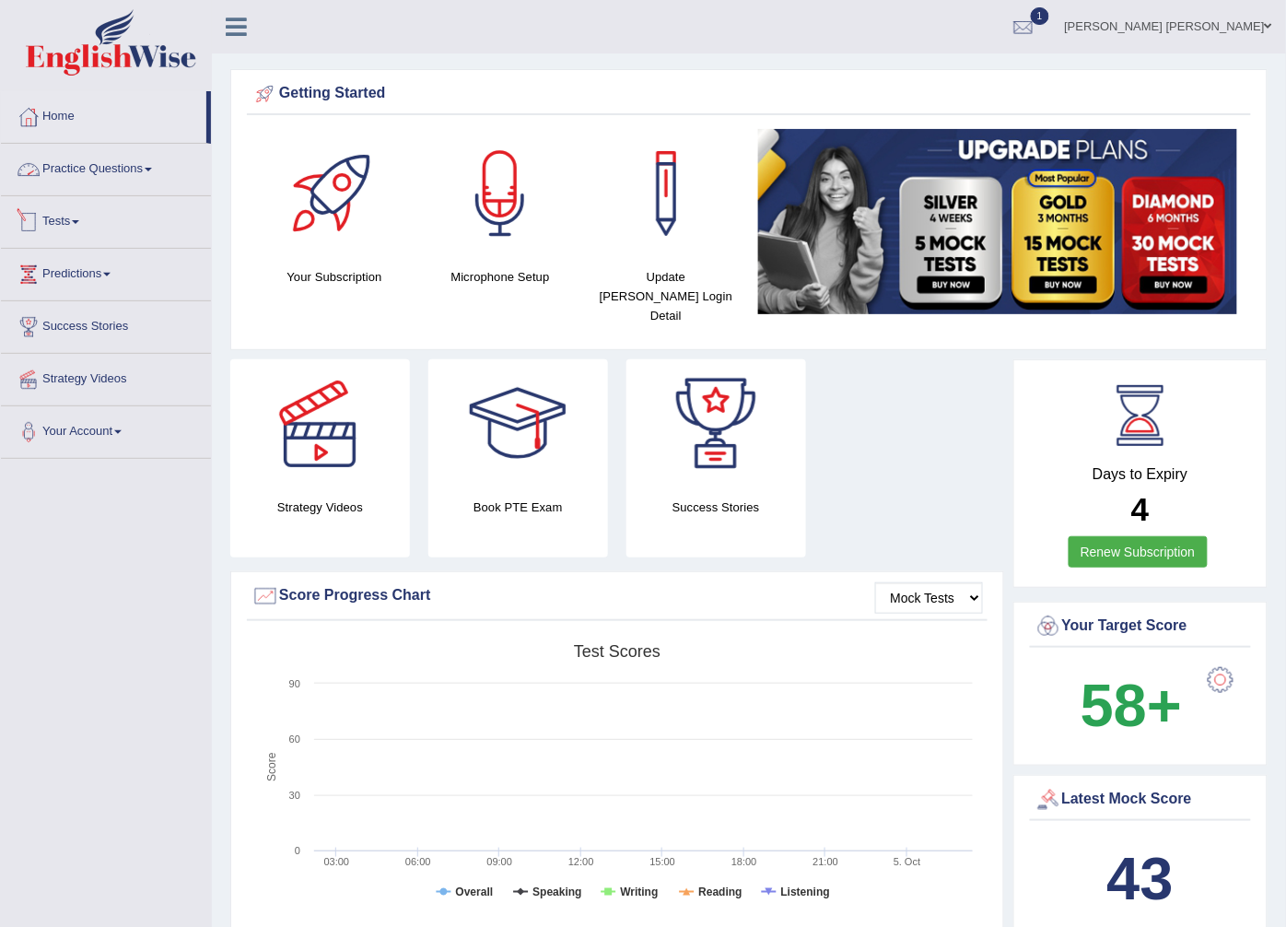
click at [95, 173] on link "Practice Questions" at bounding box center [106, 167] width 210 height 46
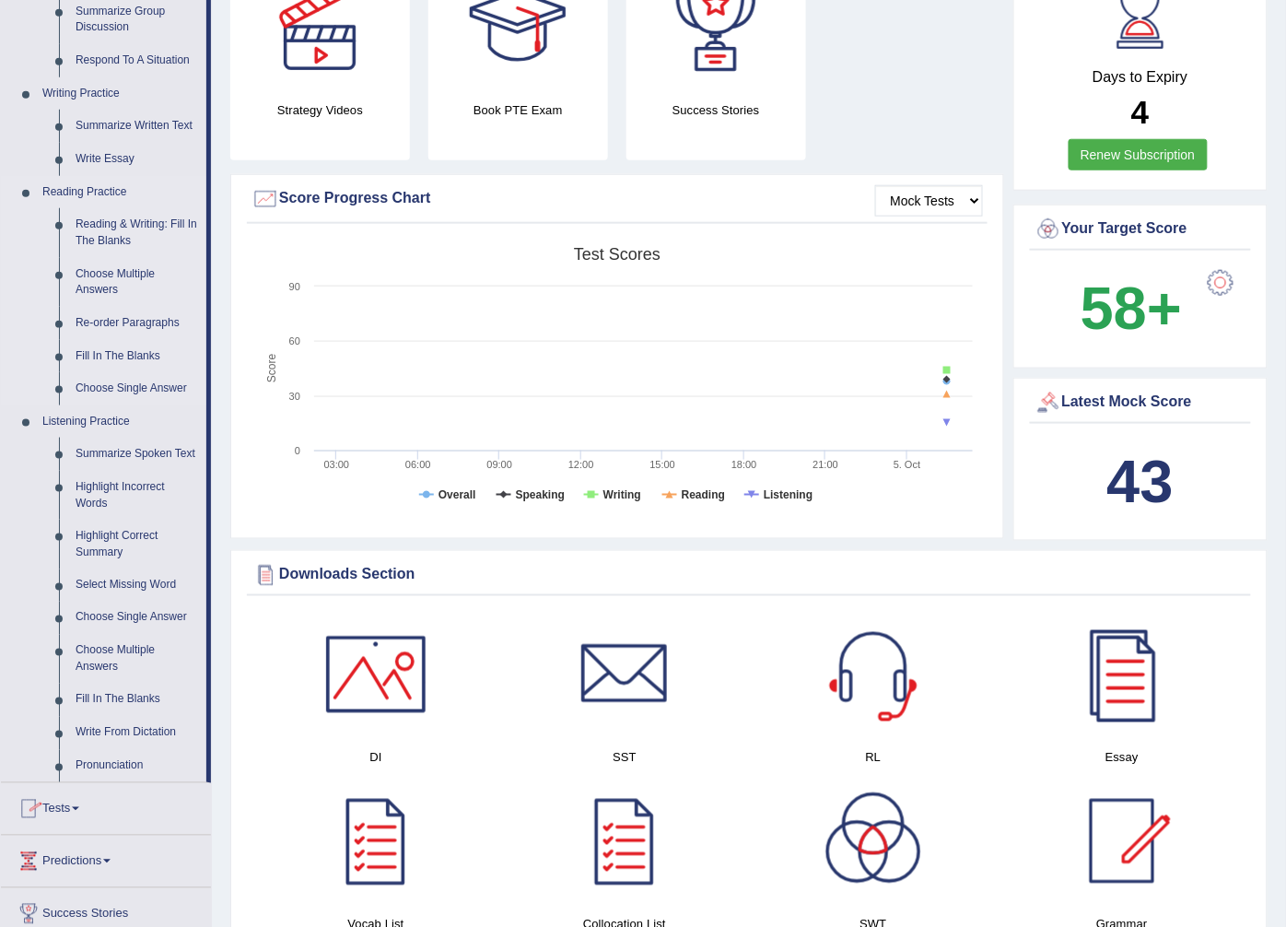
scroll to position [409, 0]
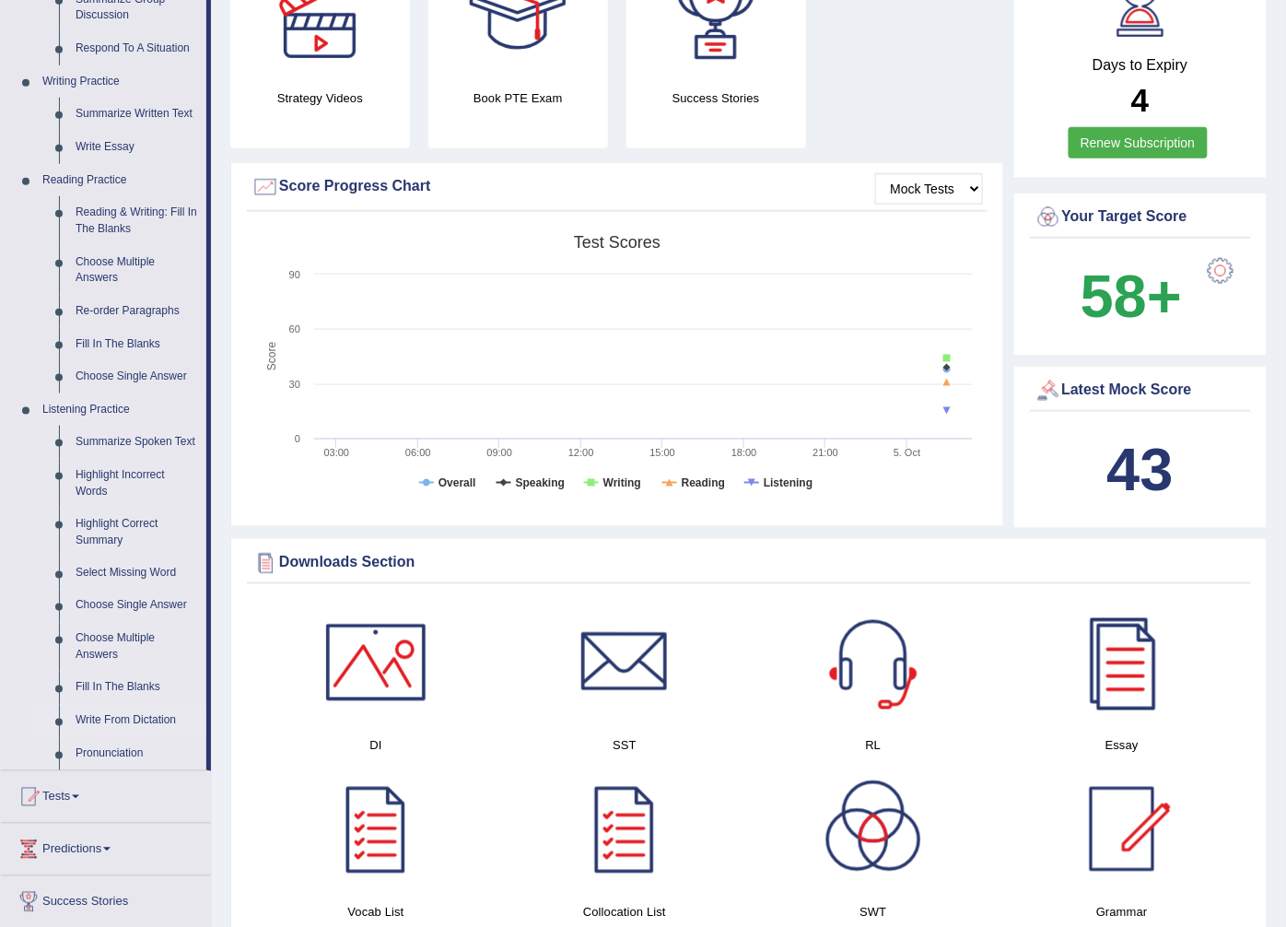
click at [138, 722] on link "Write From Dictation" at bounding box center [136, 721] width 139 height 33
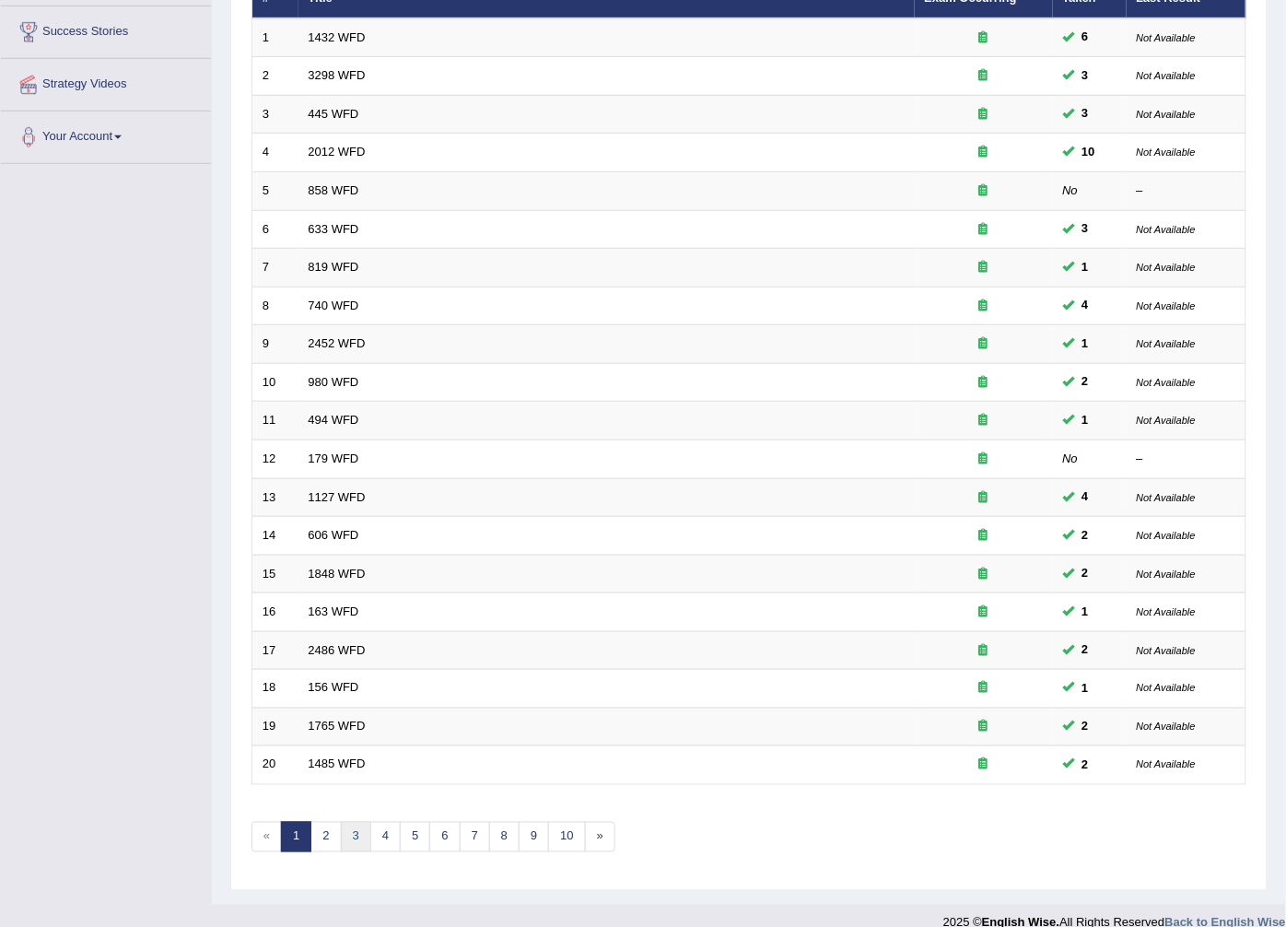
click at [344, 822] on link "3" at bounding box center [356, 837] width 30 height 30
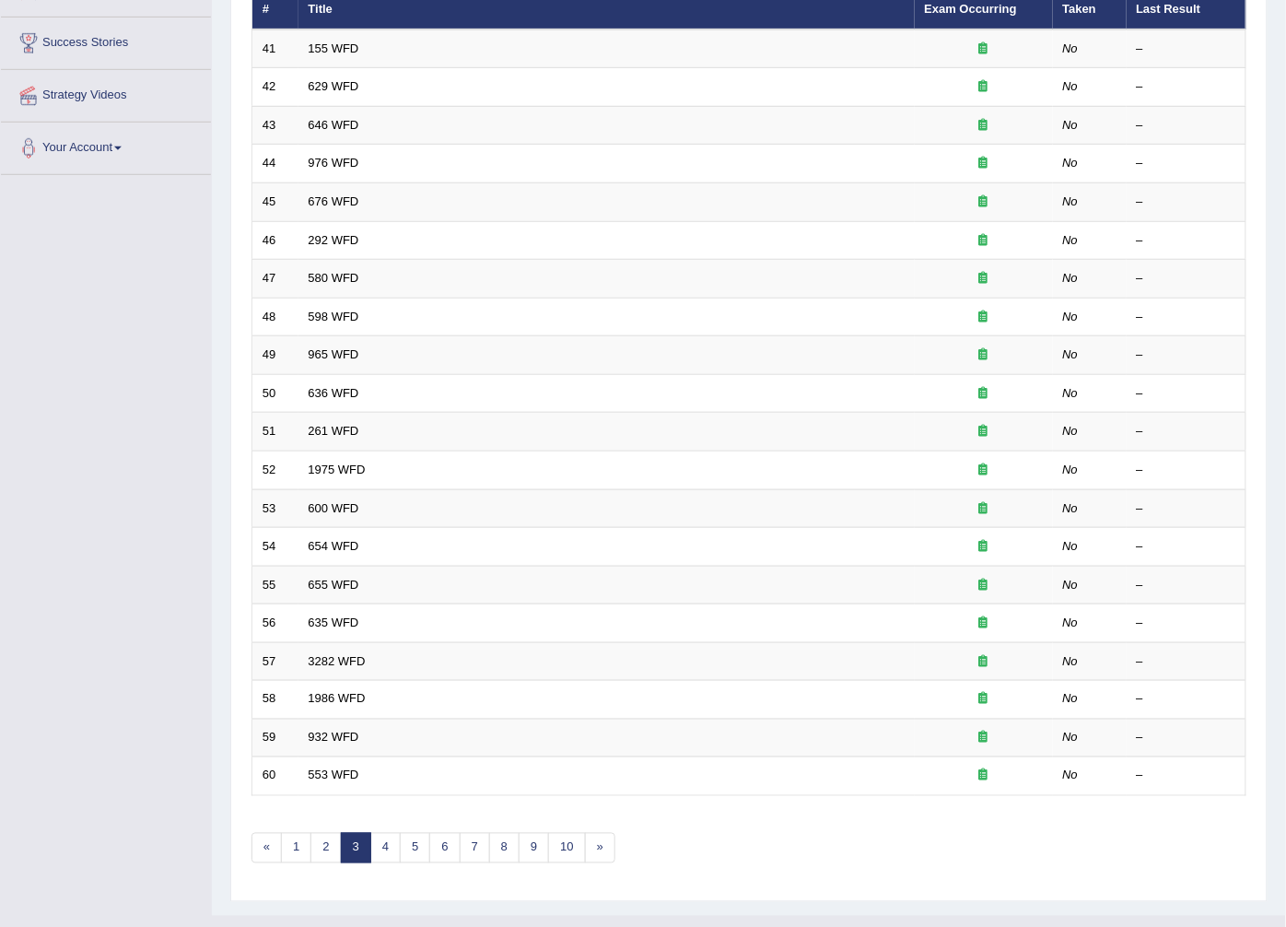
scroll to position [295, 0]
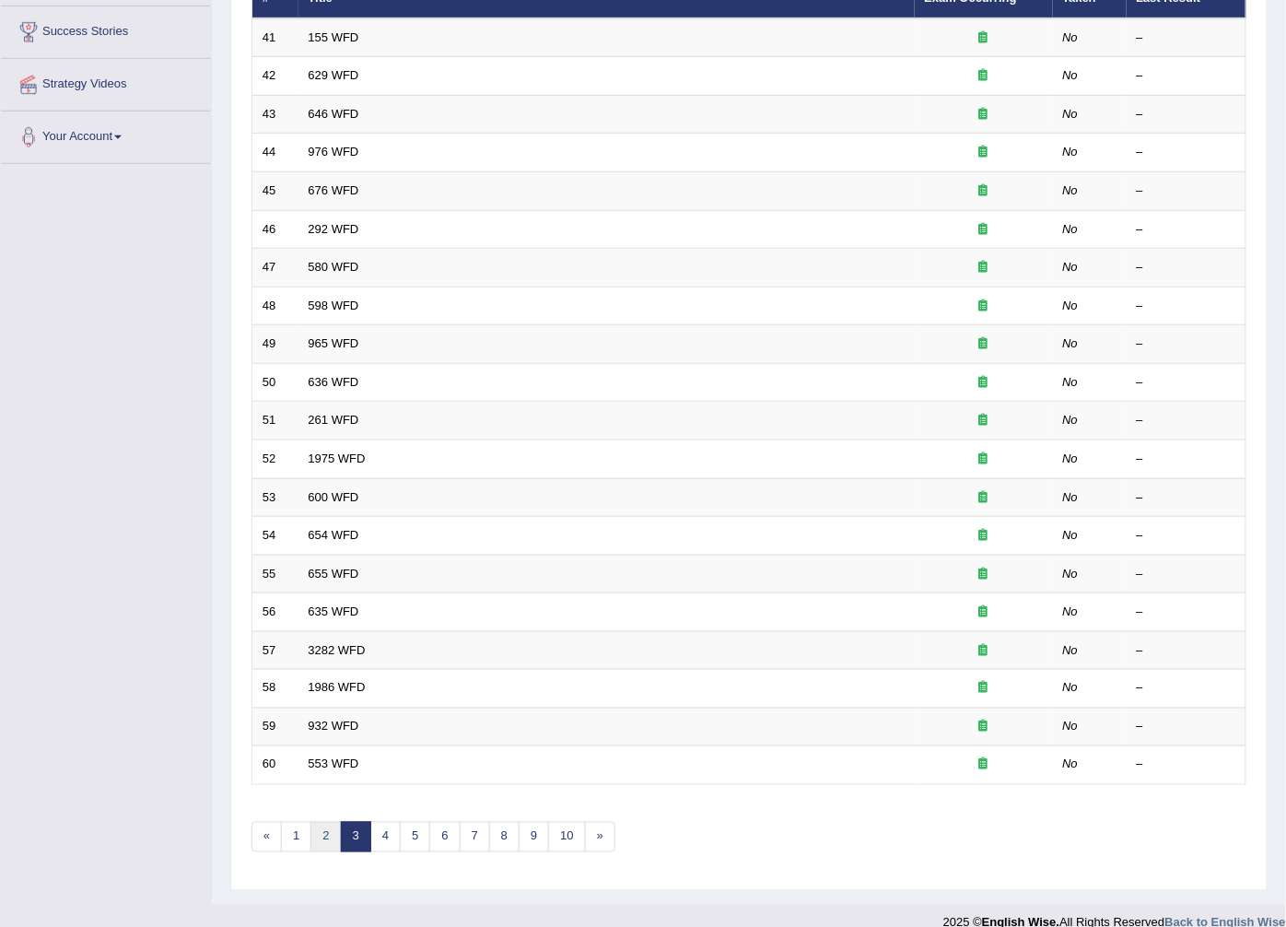
click at [338, 822] on link "2" at bounding box center [326, 837] width 30 height 30
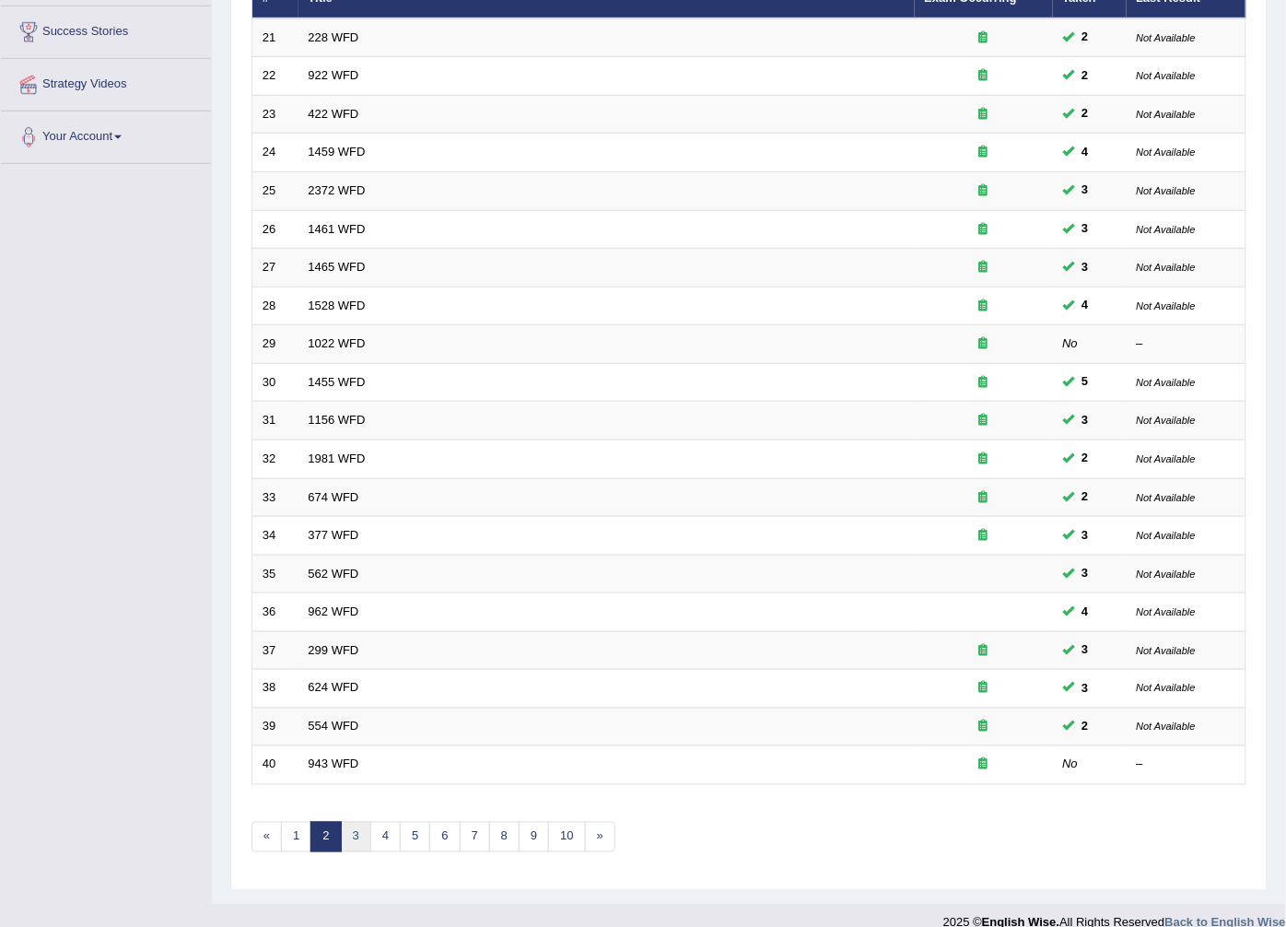
scroll to position [295, 0]
click at [365, 822] on link "3" at bounding box center [356, 837] width 30 height 30
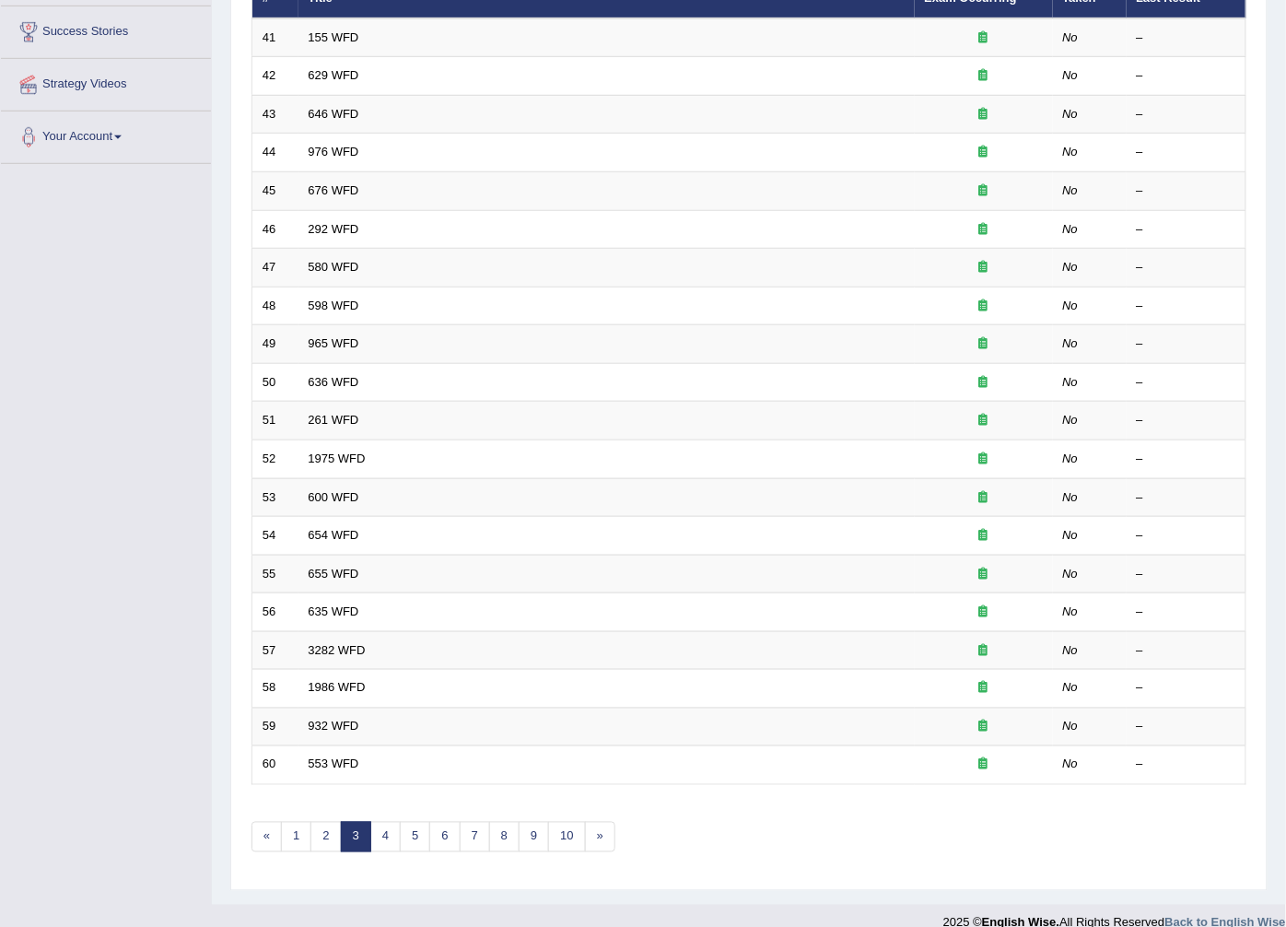
scroll to position [295, 0]
click at [334, 822] on link "2" at bounding box center [326, 837] width 30 height 30
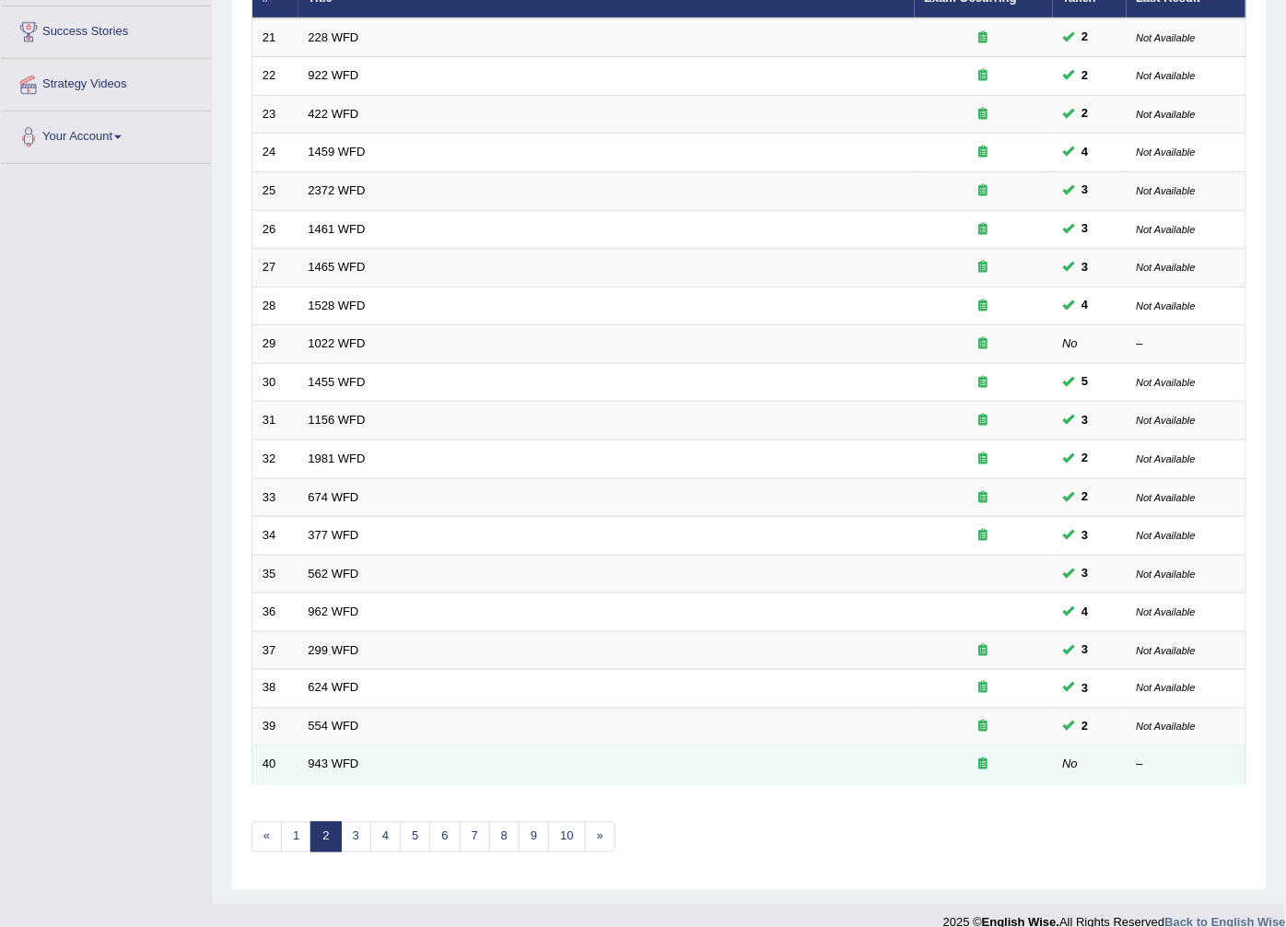
click at [329, 751] on td "943 WFD" at bounding box center [607, 765] width 616 height 39
click at [329, 757] on link "943 WFD" at bounding box center [334, 764] width 51 height 14
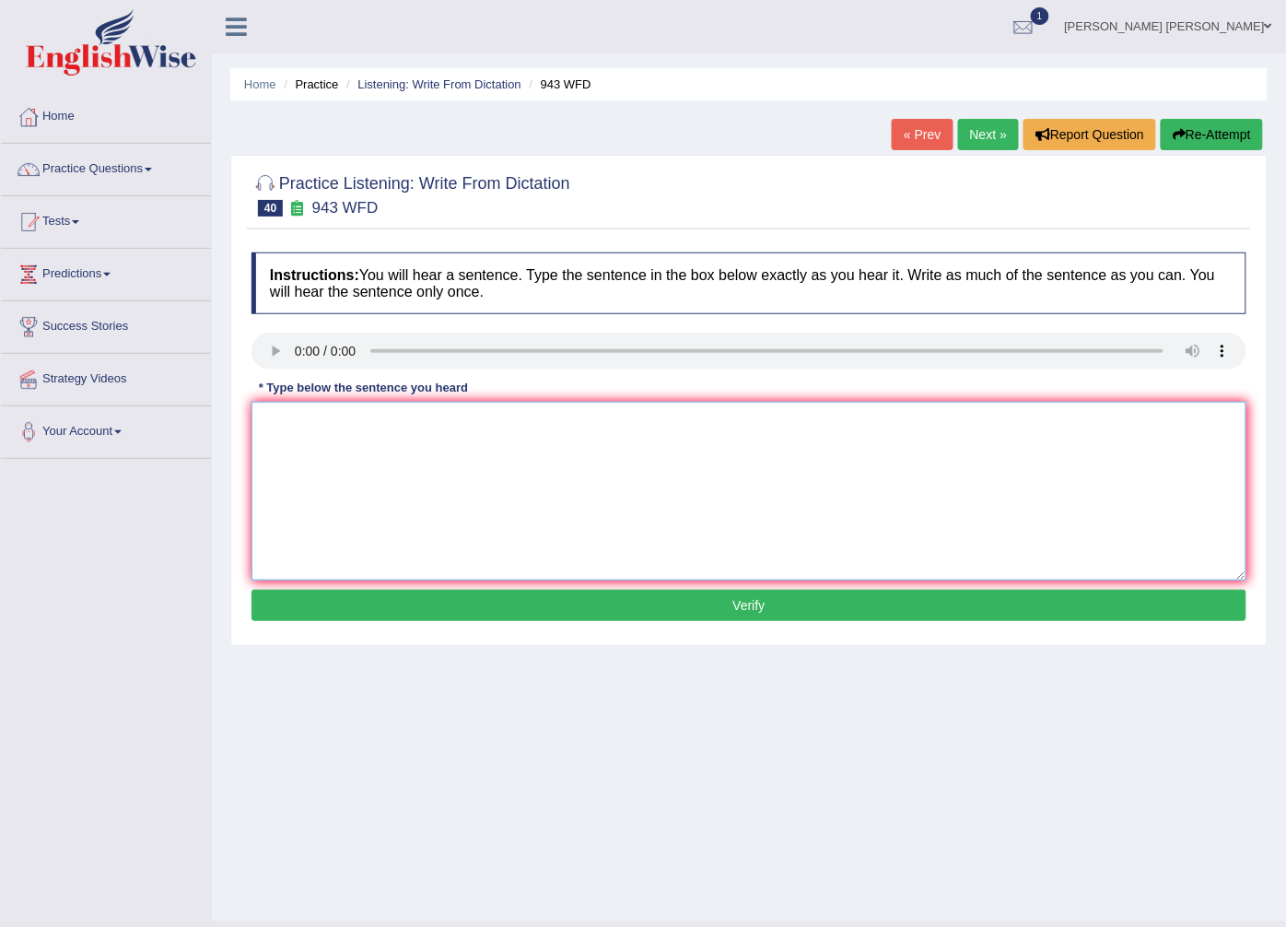
click at [366, 480] on textarea at bounding box center [749, 491] width 995 height 179
click at [1266, 20] on span at bounding box center [1268, 26] width 7 height 12
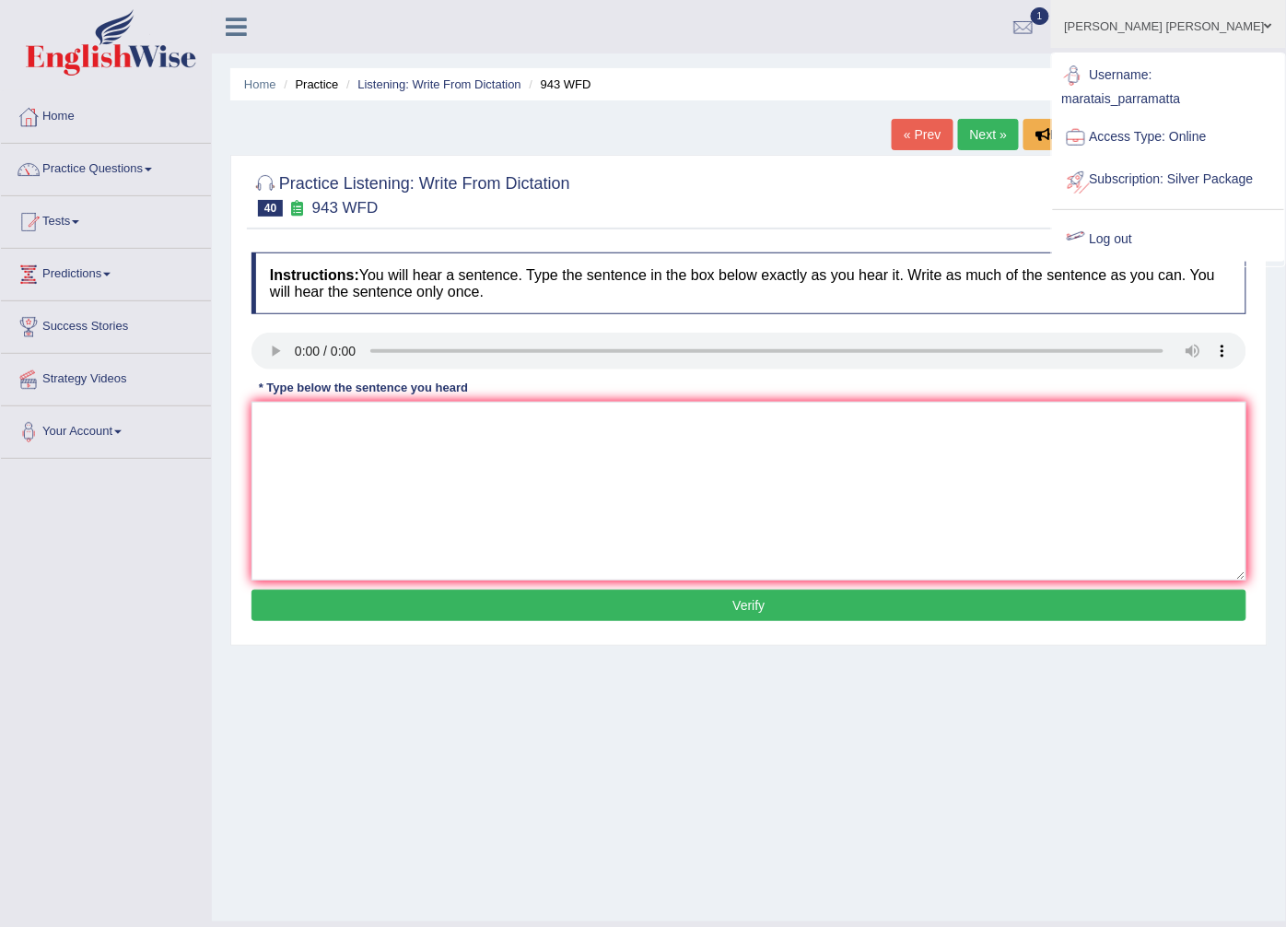
click at [1179, 261] on link "Log out" at bounding box center [1168, 239] width 231 height 42
